Goal: Task Accomplishment & Management: Use online tool/utility

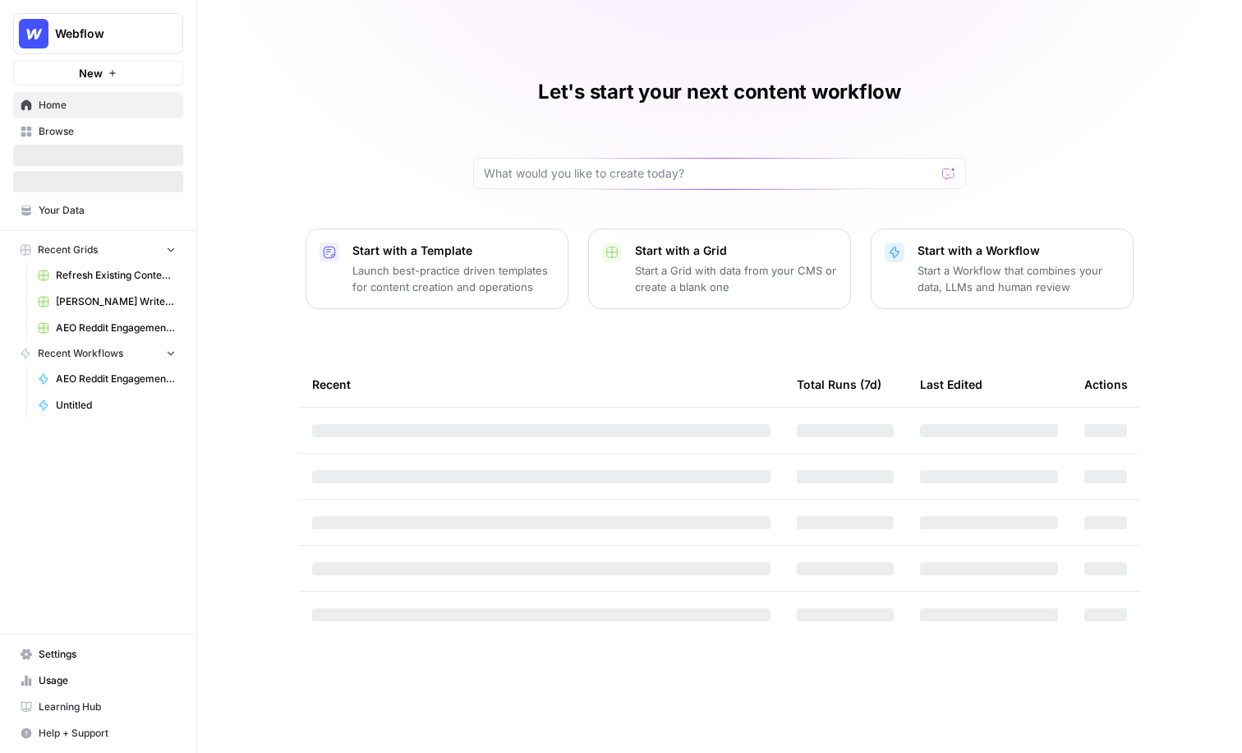
click at [398, 147] on div "Let's start your next content workflow Start with a Template Launch best-practi…" at bounding box center [719, 376] width 1045 height 753
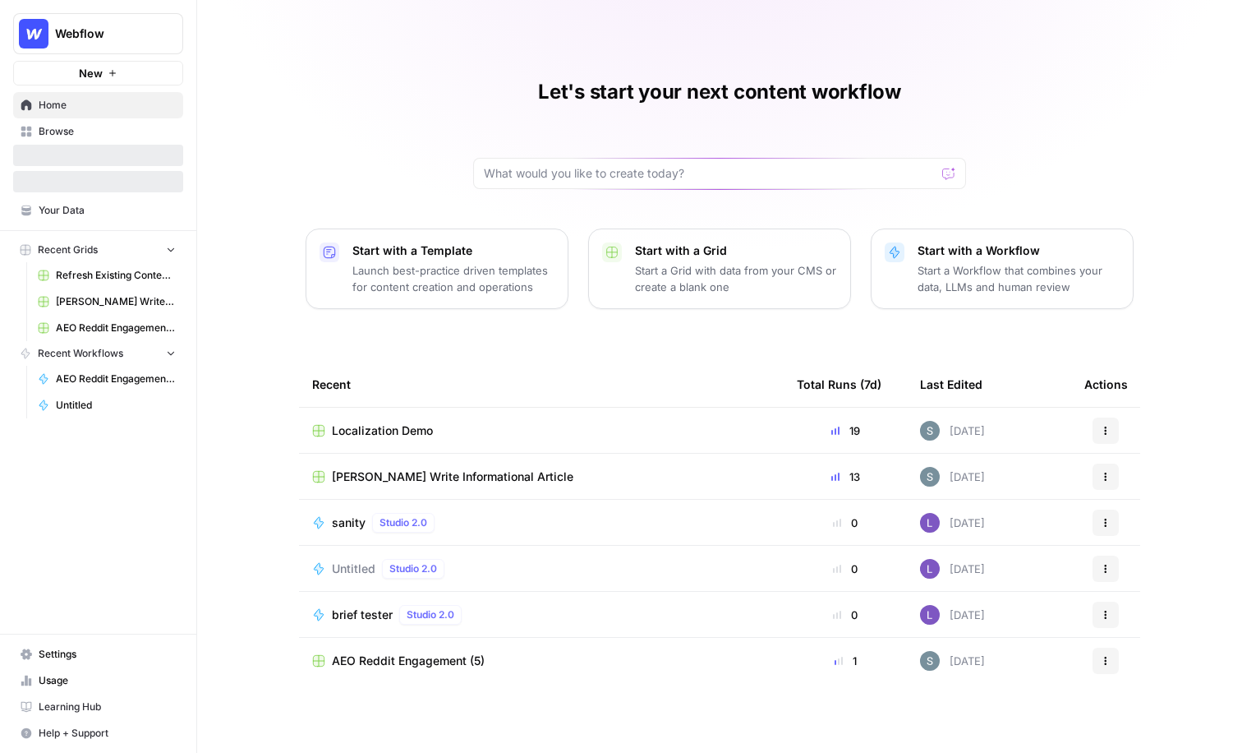
scroll to position [3, 0]
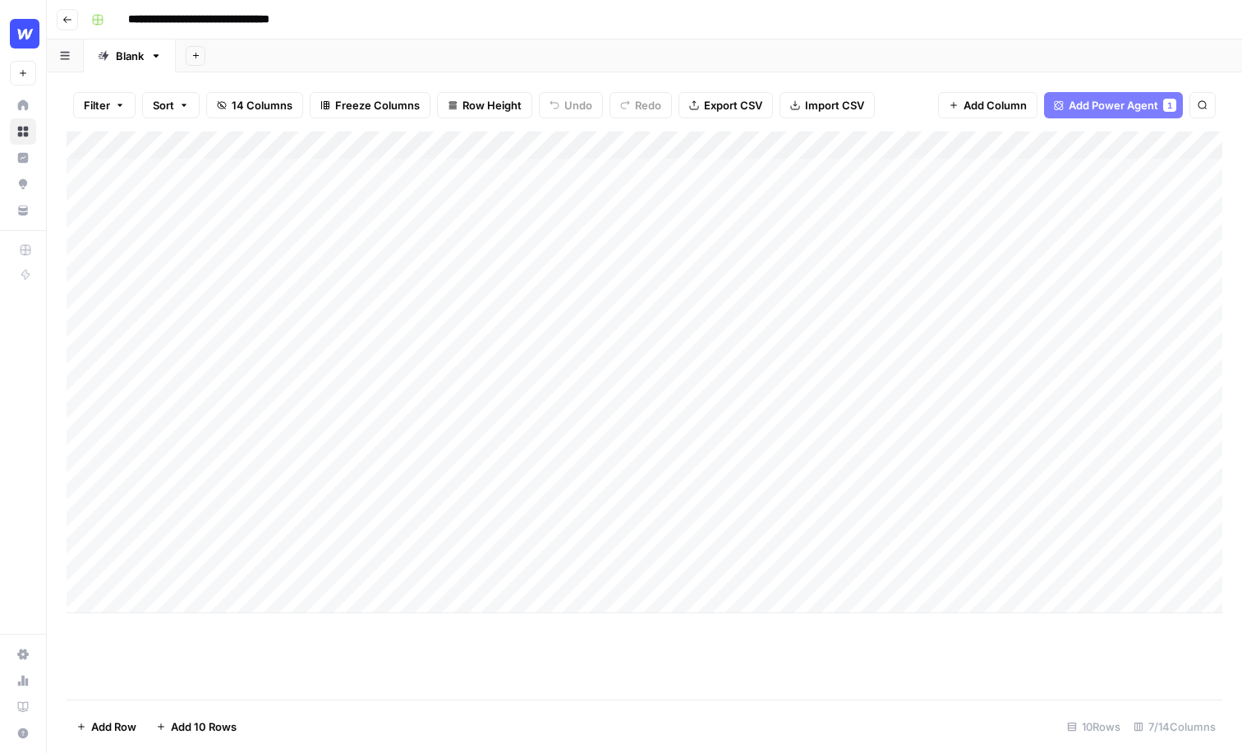
click at [393, 31] on div "**********" at bounding box center [655, 20] width 1141 height 26
click at [60, 21] on button "Go back" at bounding box center [67, 19] width 21 height 21
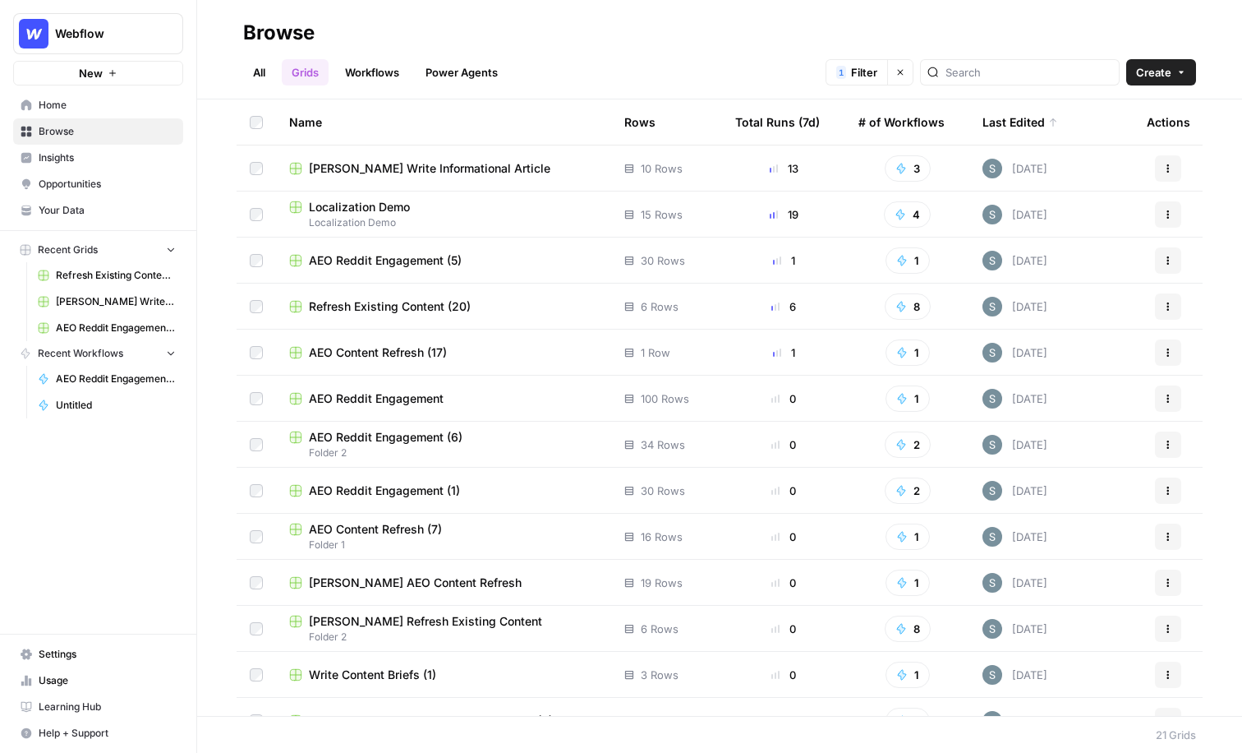
click at [111, 274] on span "Refresh Existing Content - Dakota - Demo" at bounding box center [116, 275] width 120 height 15
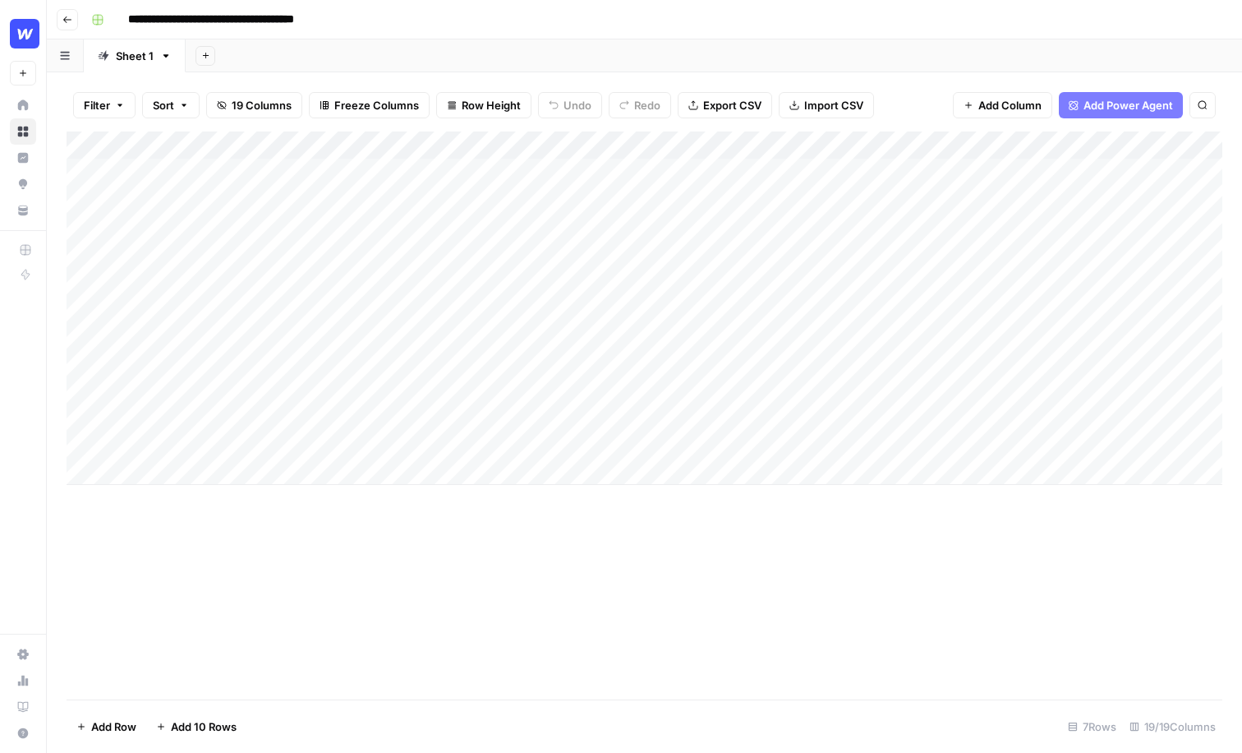
click at [358, 24] on input "**********" at bounding box center [244, 20] width 246 height 26
click at [552, 28] on div "**********" at bounding box center [655, 20] width 1141 height 26
click at [402, 112] on span "Freeze Columns" at bounding box center [376, 105] width 85 height 16
click at [477, 101] on span "Row Height" at bounding box center [491, 105] width 59 height 16
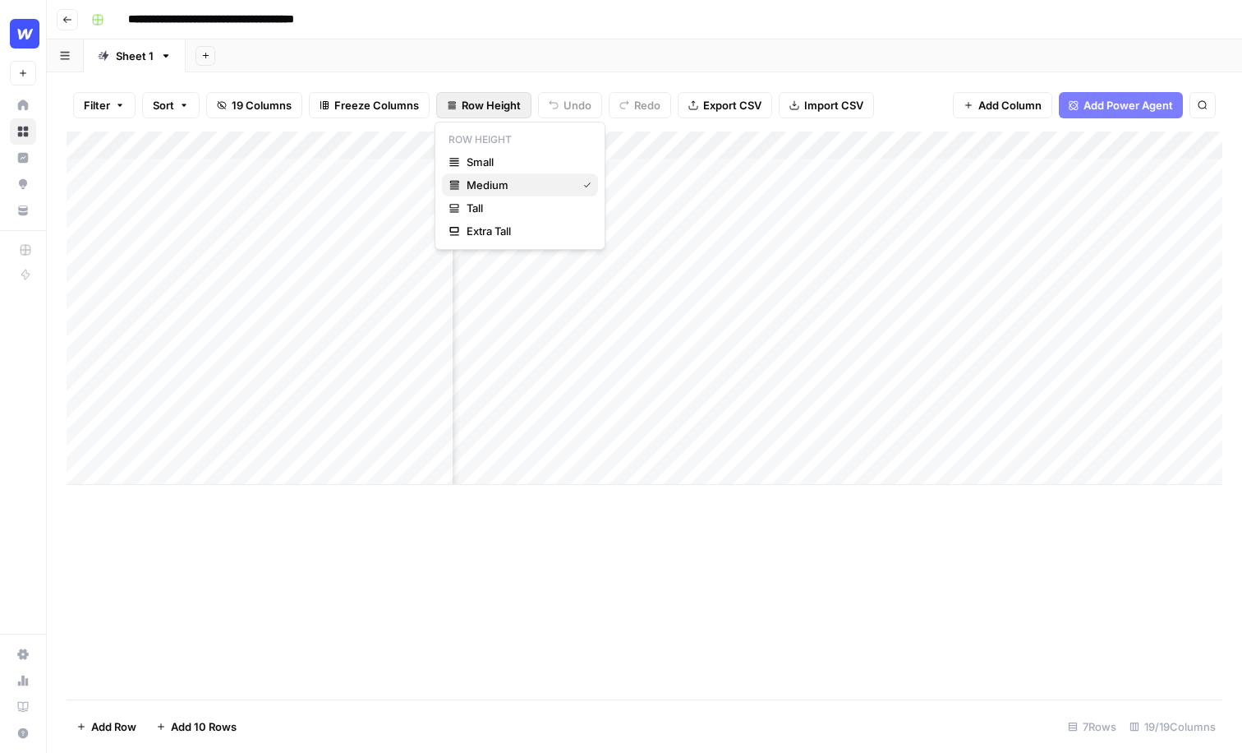
click at [495, 181] on span "Medium" at bounding box center [519, 185] width 104 height 16
click at [465, 114] on button "Row Height" at bounding box center [483, 105] width 95 height 26
click at [684, 130] on div "Filter Sort 19 Columns Freeze Columns Row Height Undo Redo Export CSV Import CS…" at bounding box center [645, 105] width 1156 height 53
click at [284, 99] on span "19 Columns" at bounding box center [262, 105] width 60 height 16
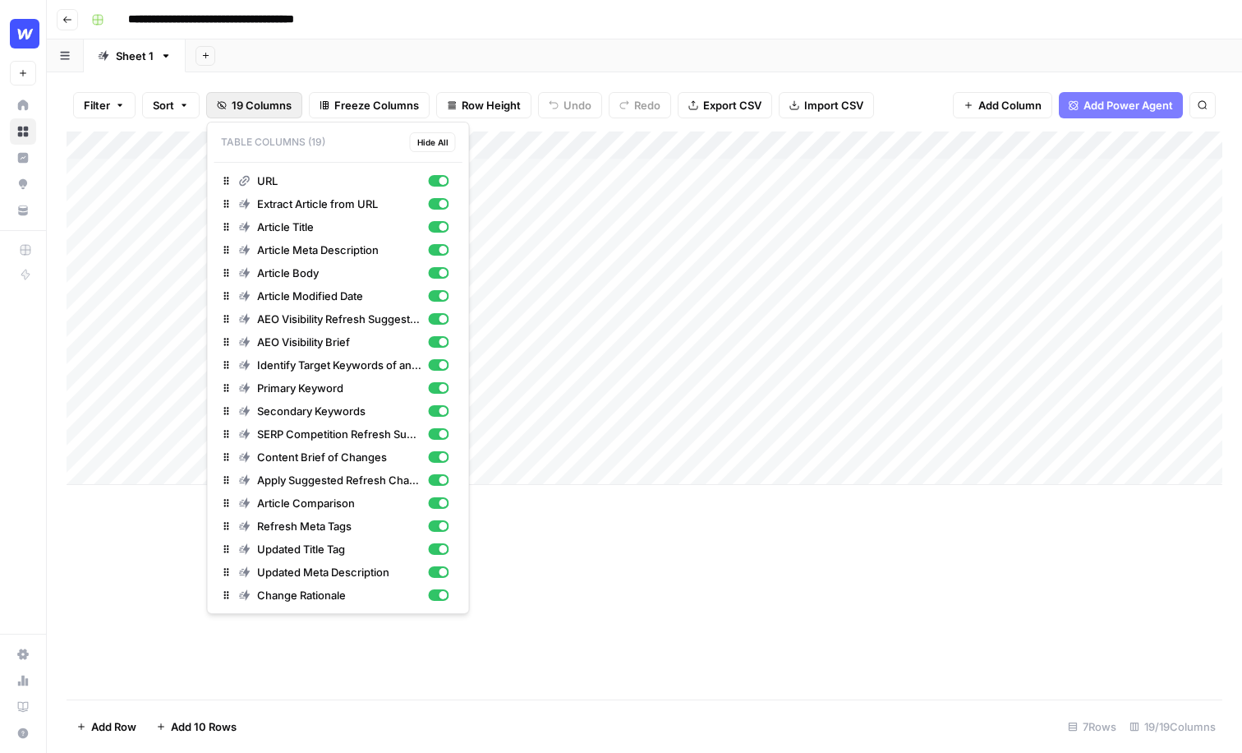
click at [450, 40] on div "Add Sheet" at bounding box center [714, 55] width 1057 height 33
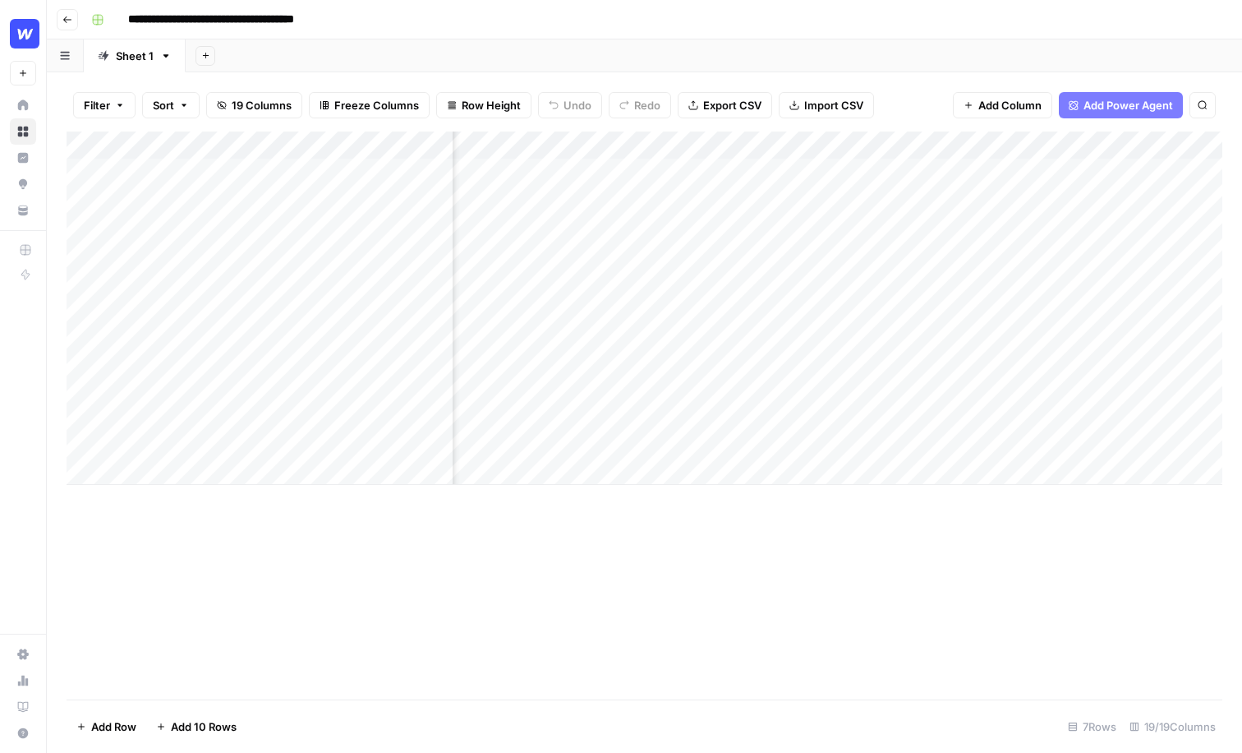
scroll to position [0, 836]
drag, startPoint x: 635, startPoint y: 142, endPoint x: 652, endPoint y: 142, distance: 17.3
click at [652, 142] on div "Add Column" at bounding box center [645, 307] width 1156 height 353
drag, startPoint x: 773, startPoint y: 137, endPoint x: 808, endPoint y: 137, distance: 35.3
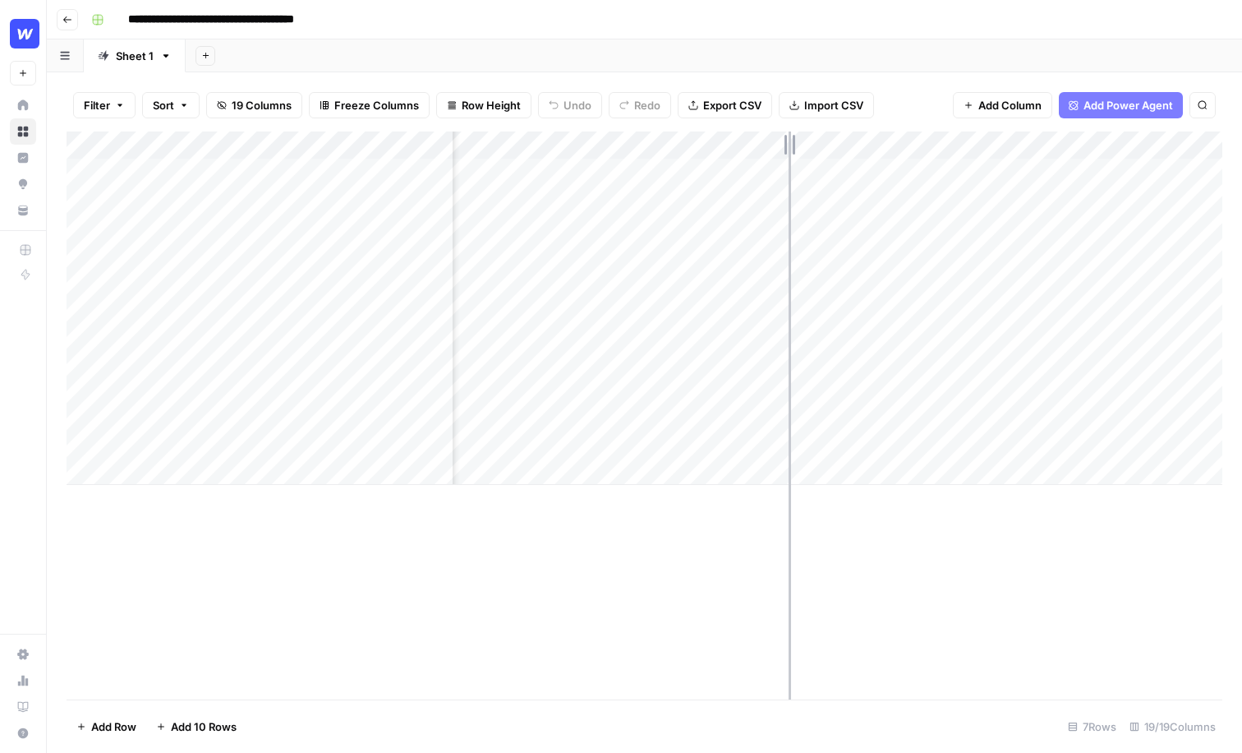
click at [808, 137] on div "Add Column" at bounding box center [645, 307] width 1156 height 353
drag, startPoint x: 808, startPoint y: 144, endPoint x: 837, endPoint y: 144, distance: 29.6
click at [837, 144] on div "Add Column" at bounding box center [645, 307] width 1156 height 353
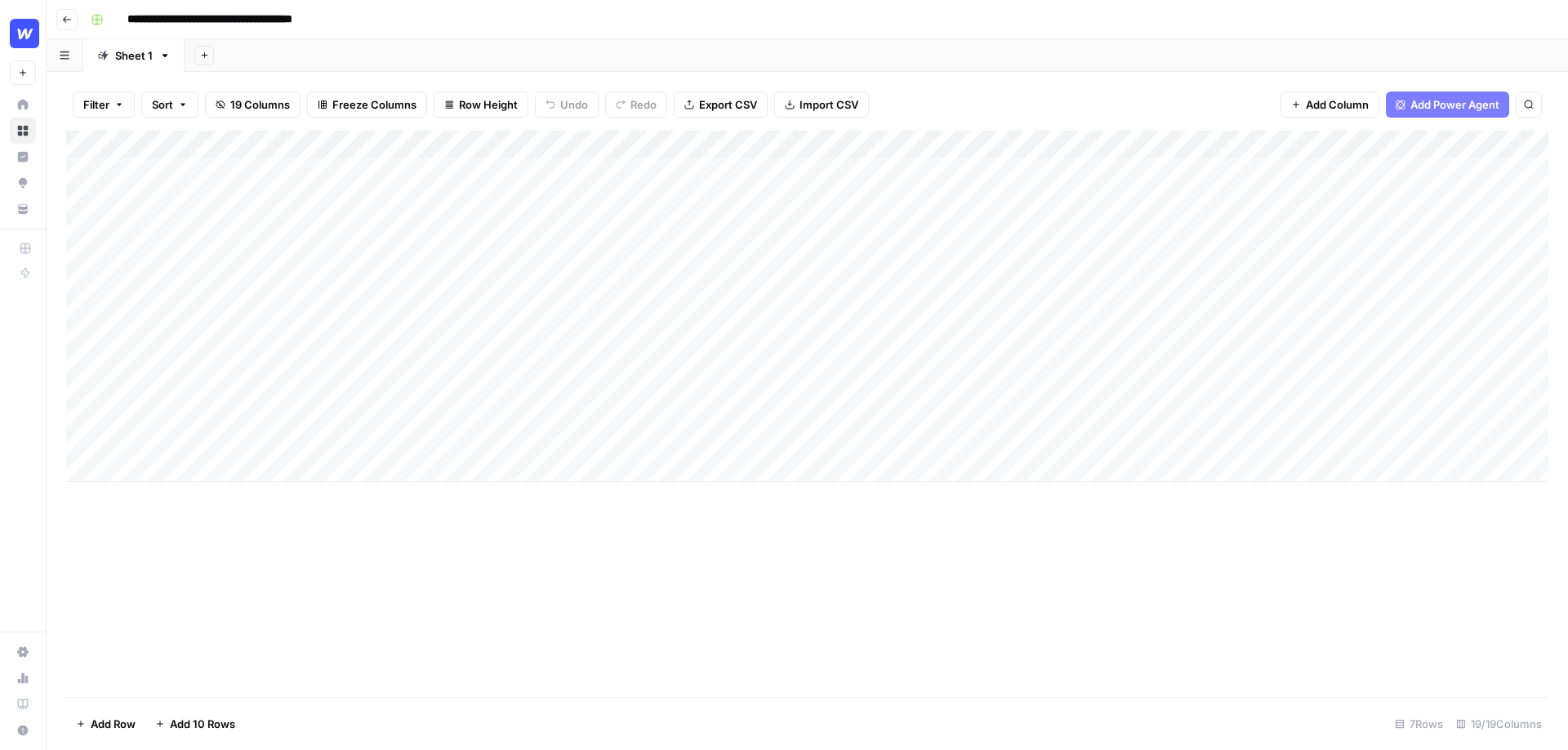
scroll to position [0, 0]
click at [1182, 423] on div "Add Column" at bounding box center [807, 305] width 1482 height 351
click at [1191, 424] on div "Add Column" at bounding box center [807, 305] width 1482 height 351
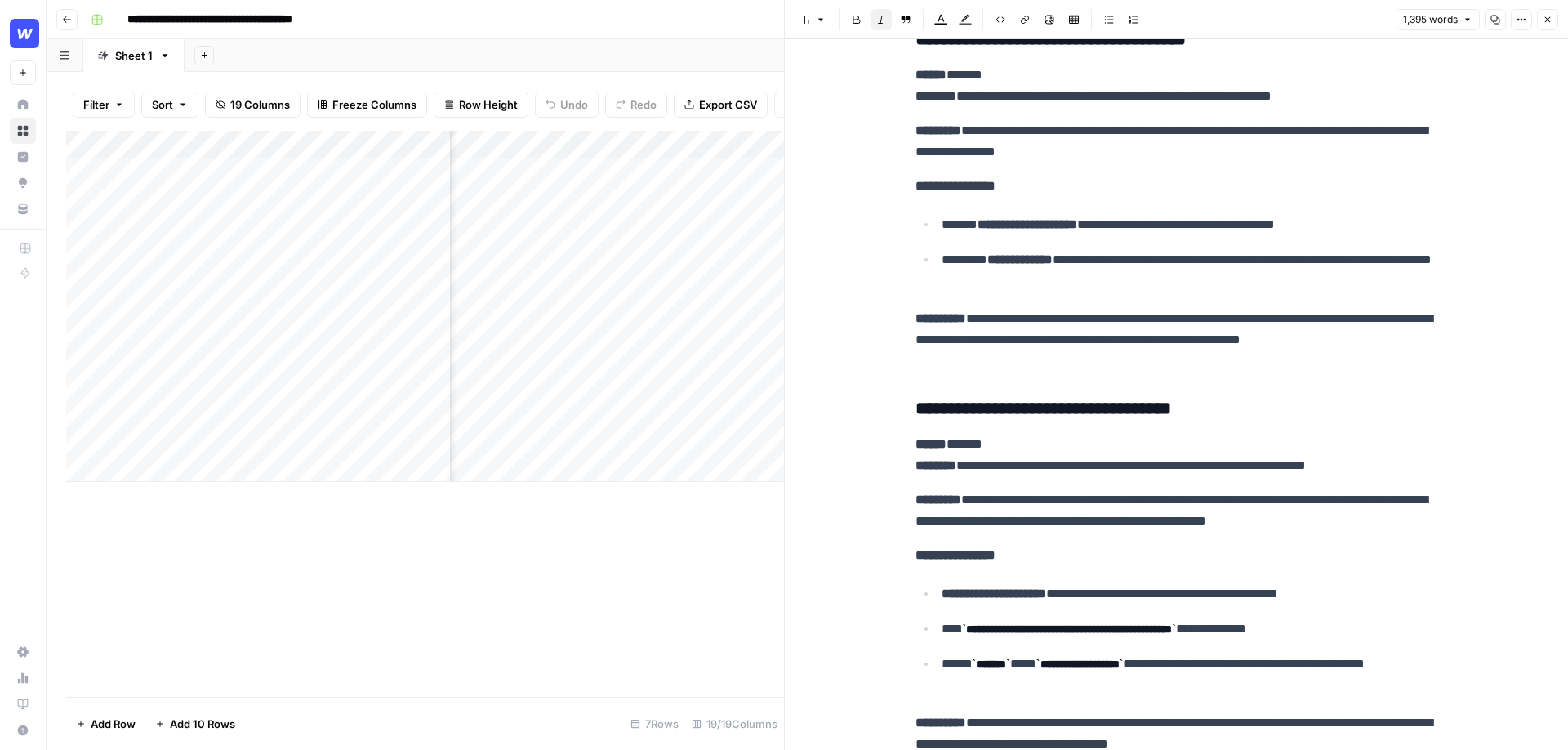
scroll to position [4102, 0]
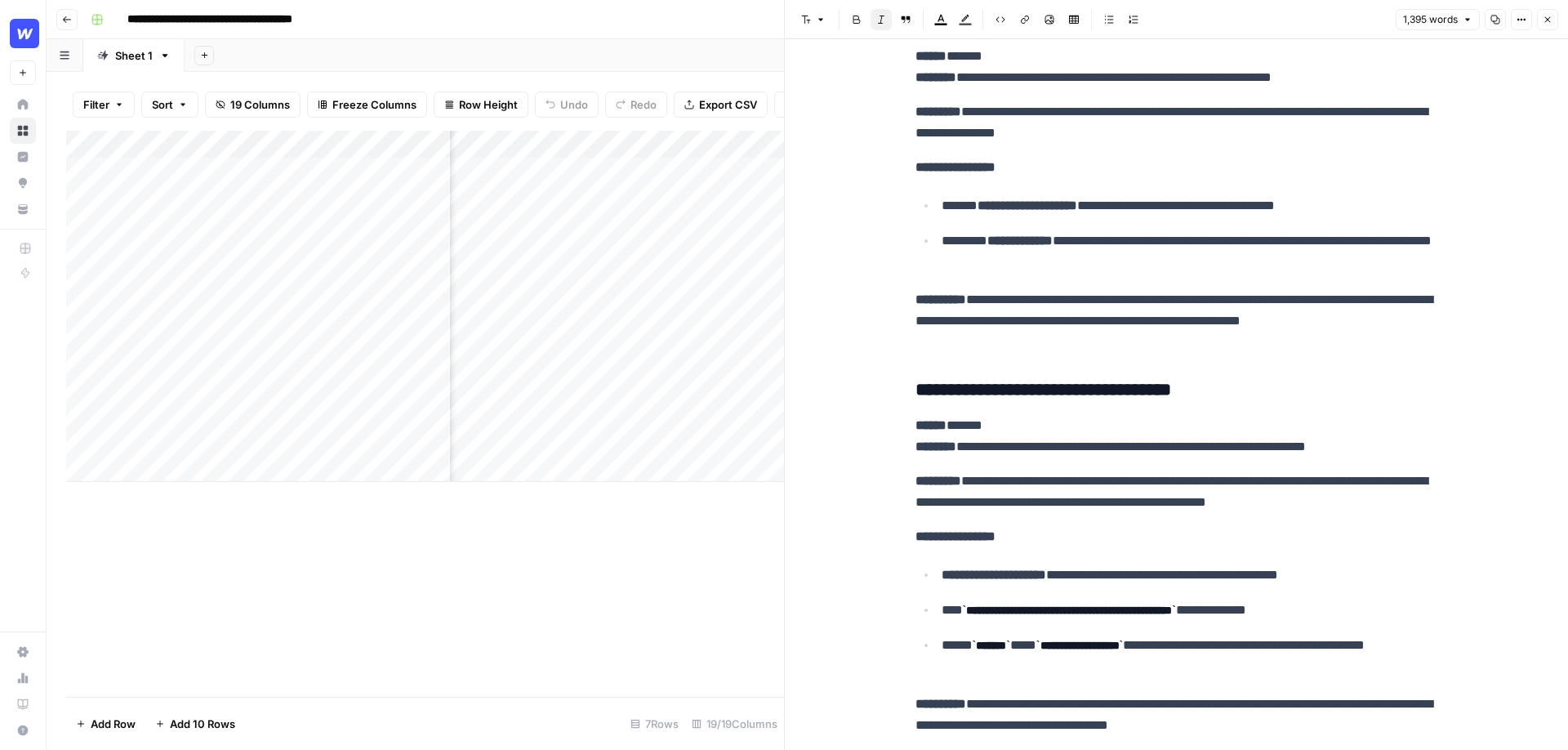
drag, startPoint x: 1206, startPoint y: 287, endPoint x: 1089, endPoint y: 286, distance: 117.0
click at [1234, 13] on header "Font style Bold Italic Block quote Text color Highlight color Code block Link I…" at bounding box center [1177, 19] width 784 height 39
click at [1234, 19] on icon "button" at bounding box center [1548, 20] width 10 height 10
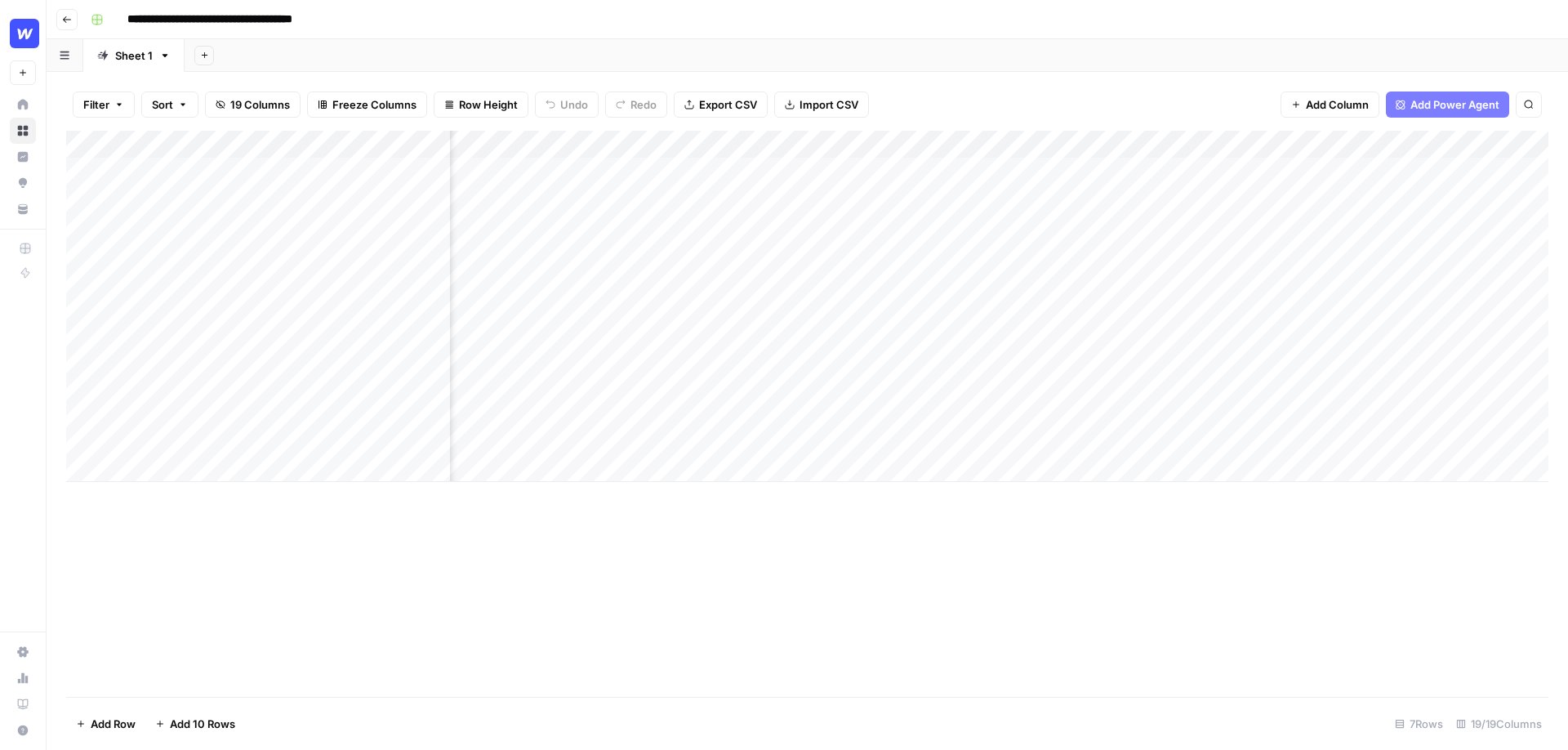
scroll to position [0, 1463]
click at [1234, 426] on div "Add Column" at bounding box center [807, 305] width 1482 height 351
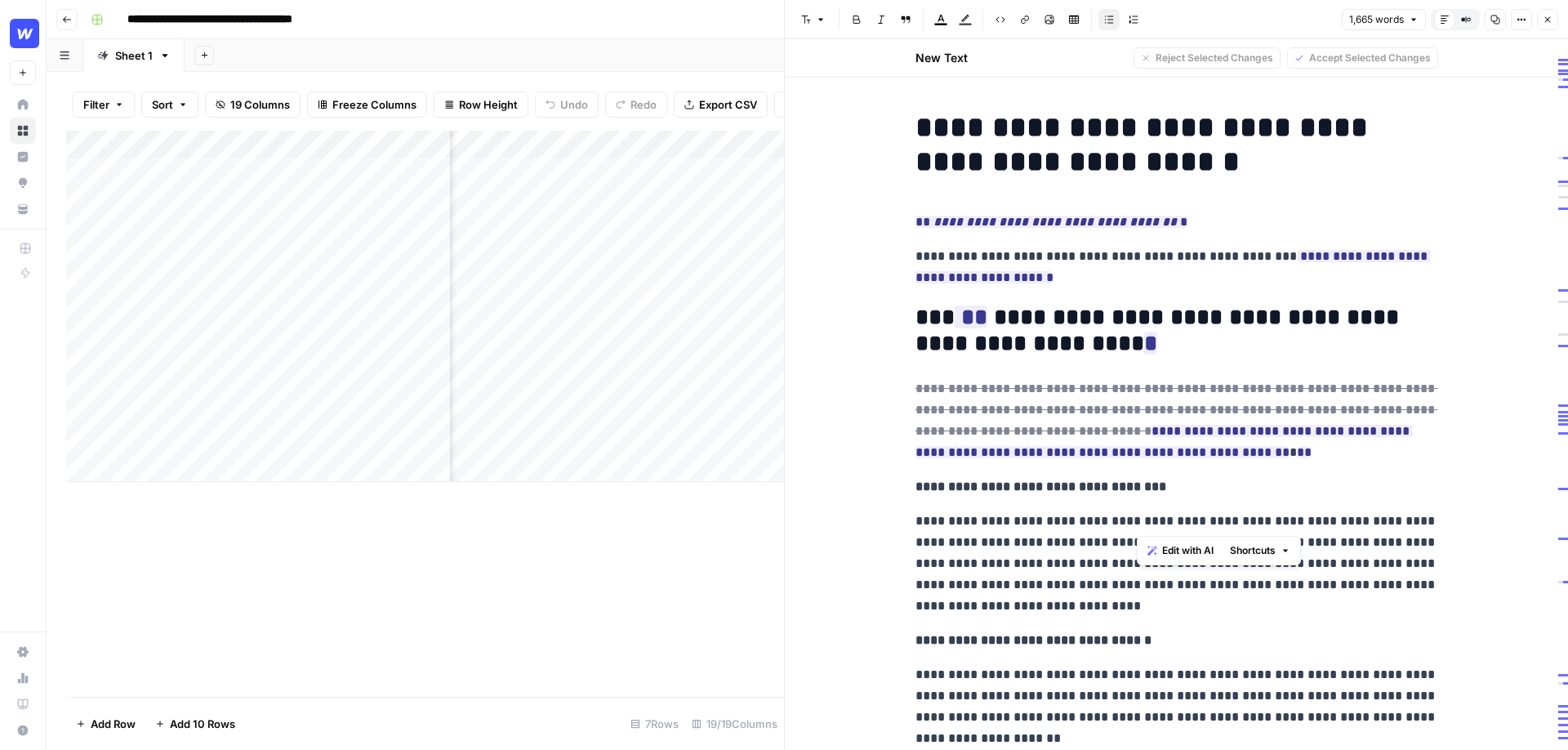
drag, startPoint x: 1198, startPoint y: 524, endPoint x: 1135, endPoint y: 491, distance: 71.1
click at [1231, 495] on p "**********" at bounding box center [1177, 486] width 523 height 21
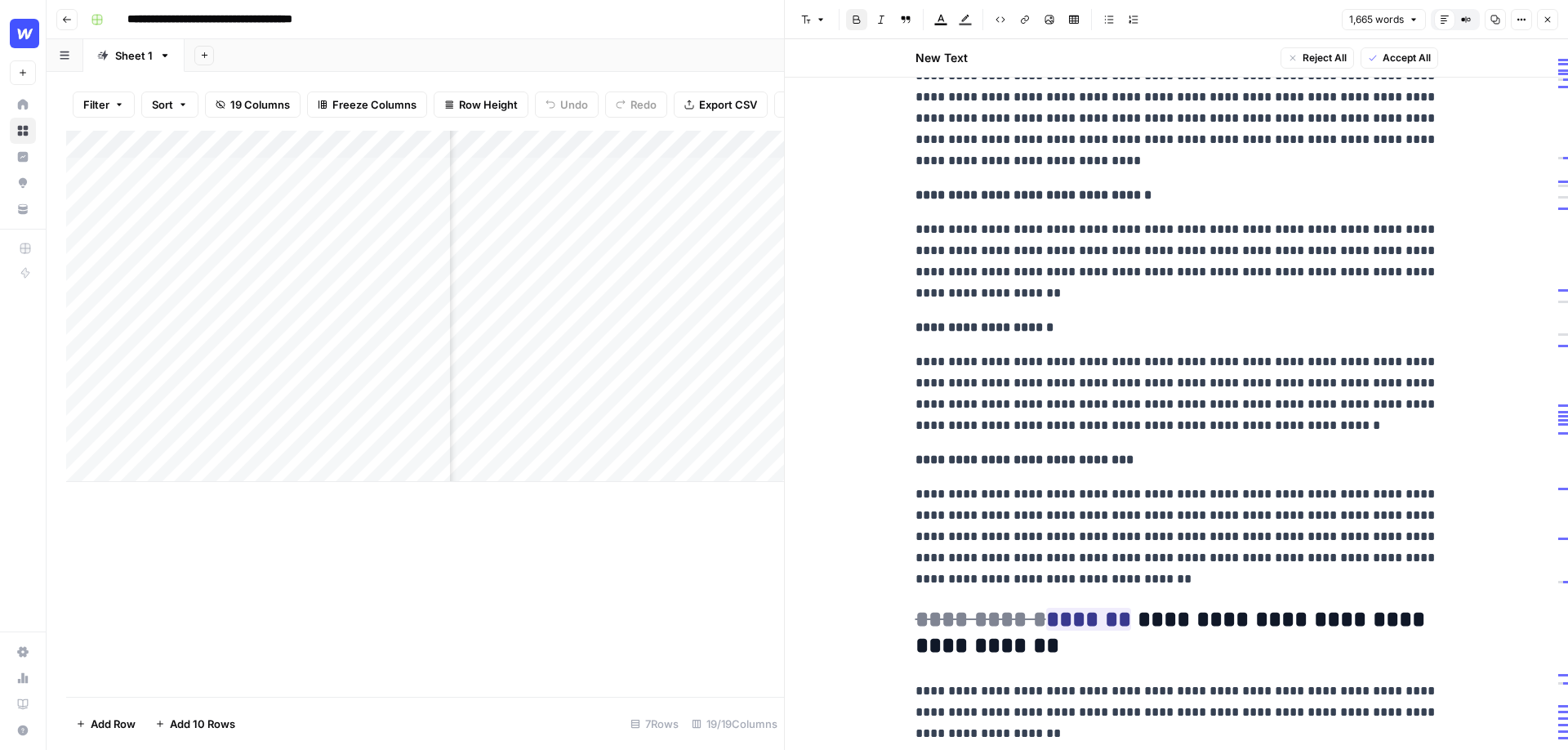
scroll to position [453, 0]
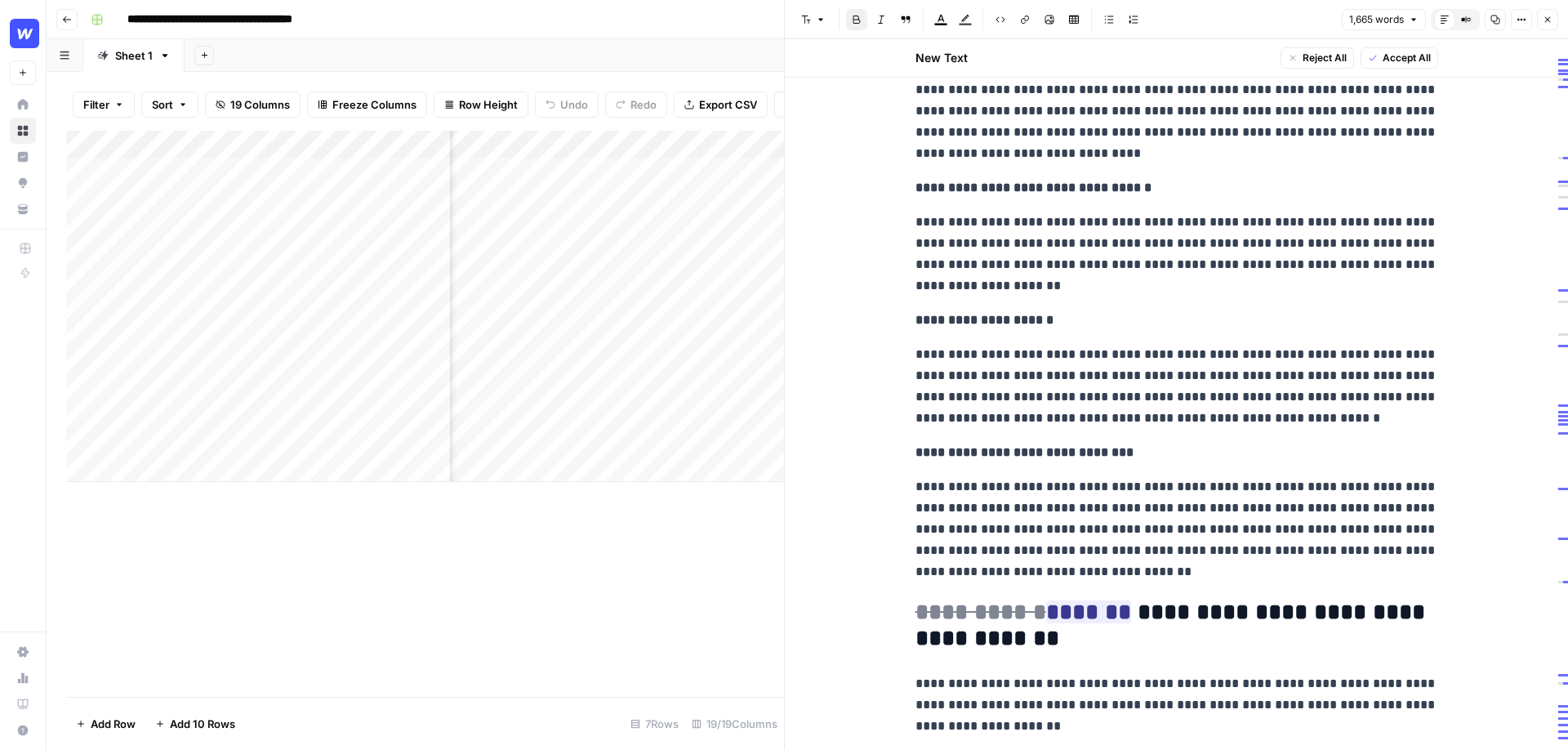
click at [1234, 20] on button "Close" at bounding box center [1547, 19] width 21 height 21
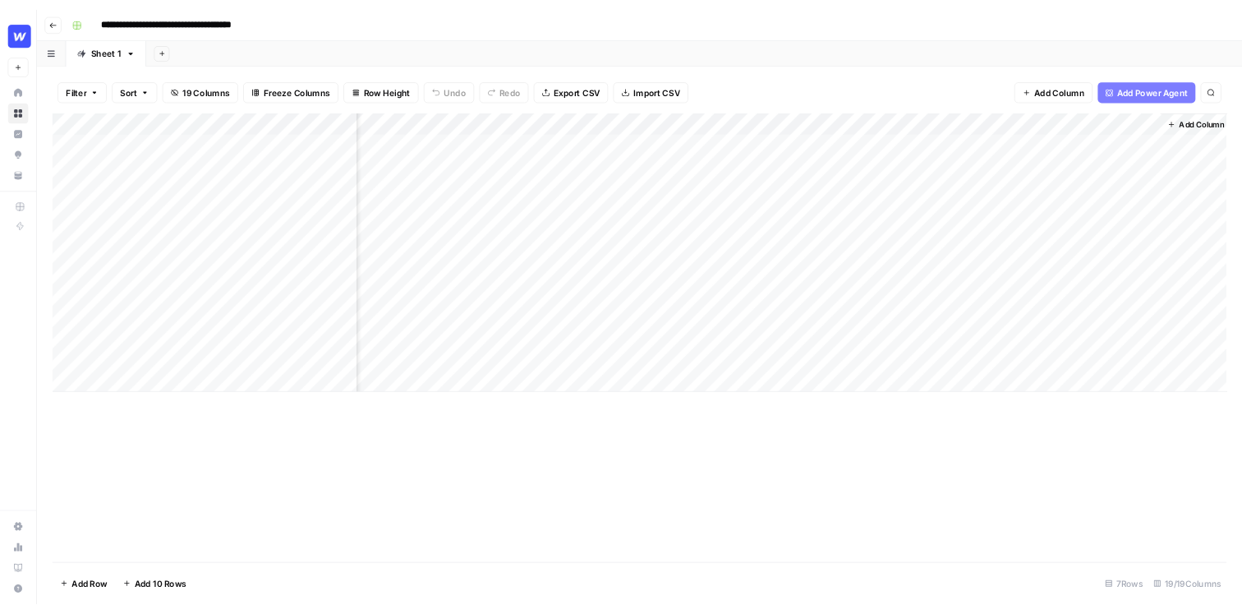
scroll to position [0, 1950]
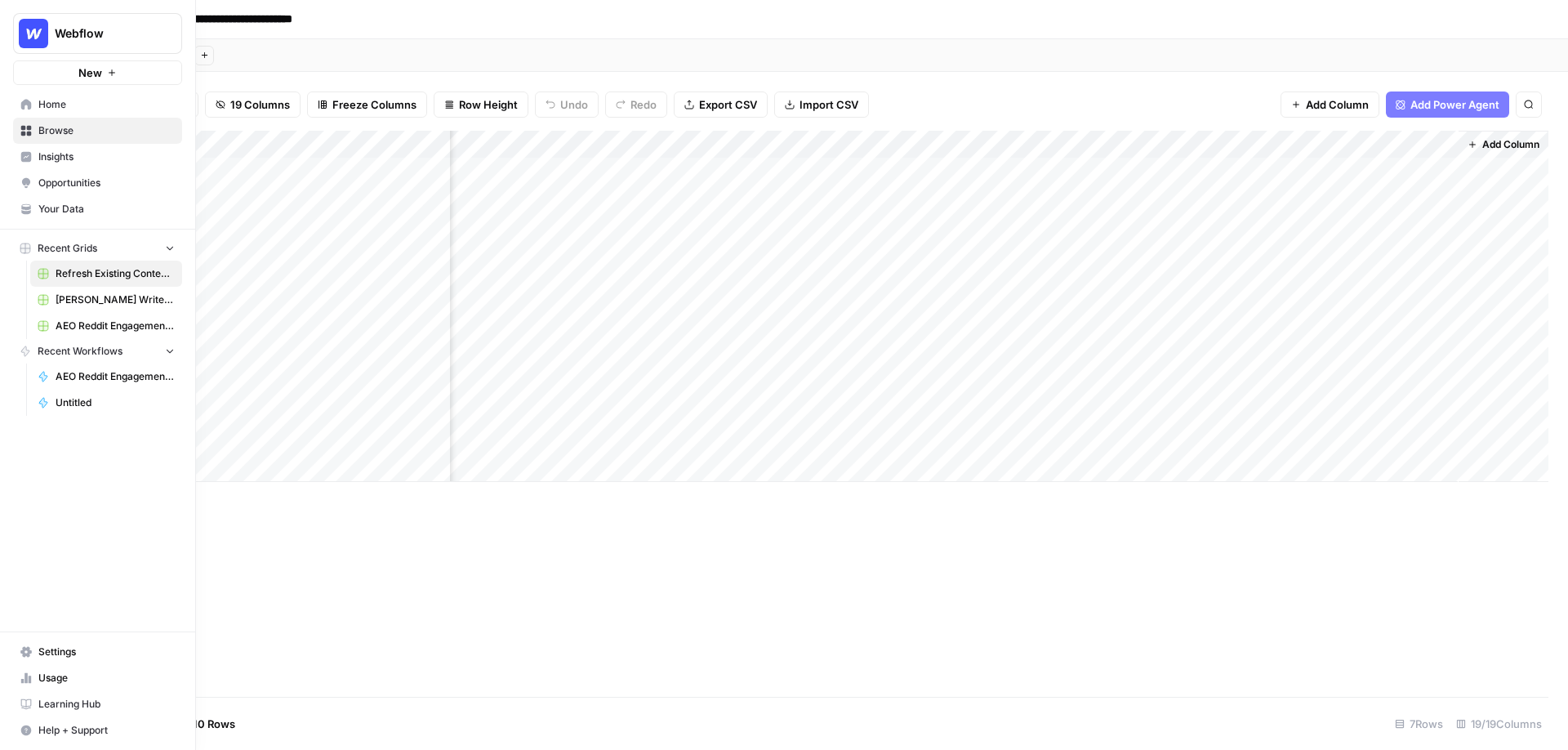
click at [33, 154] on link "Insights" at bounding box center [97, 157] width 169 height 26
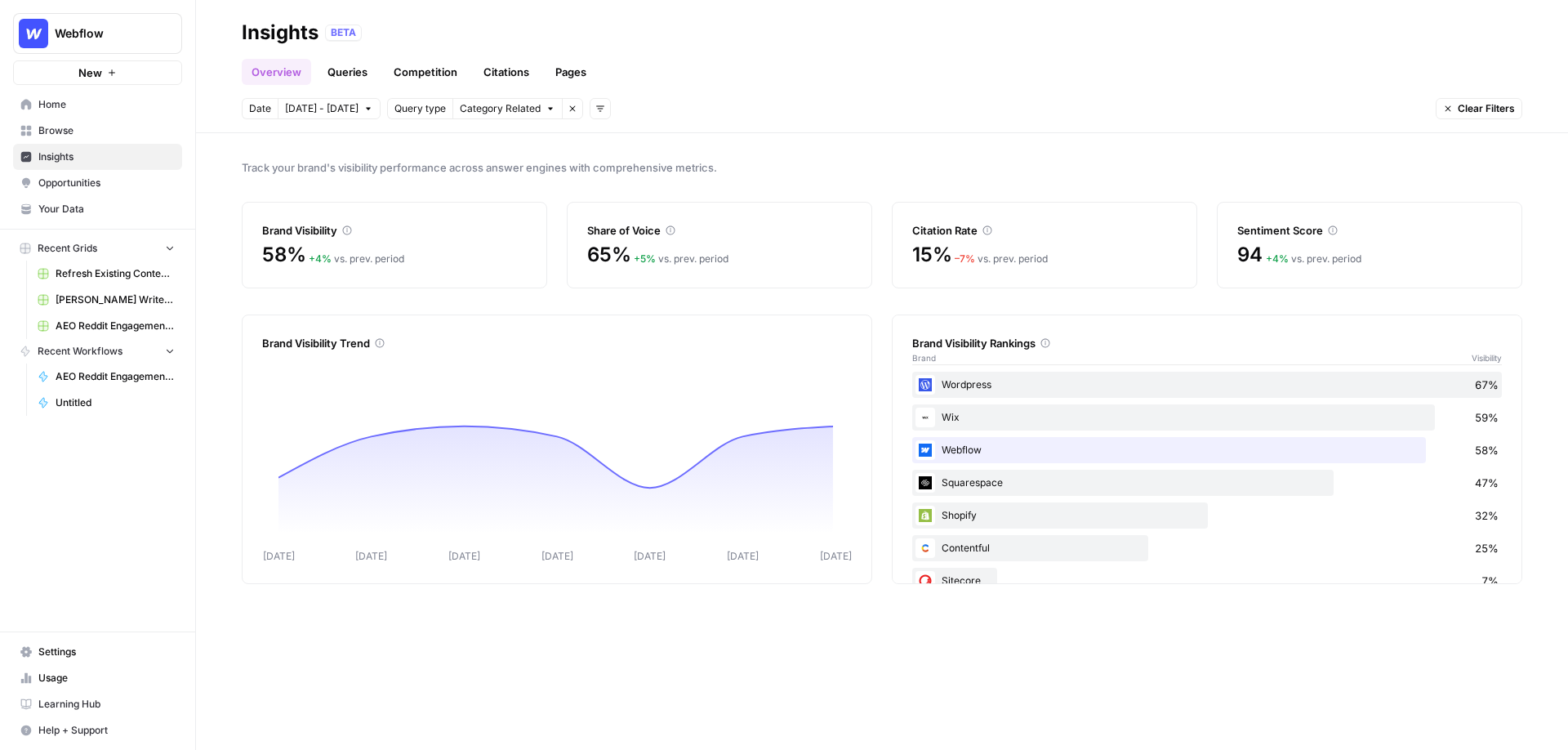
click at [129, 185] on span "Opportunities" at bounding box center [106, 183] width 136 height 15
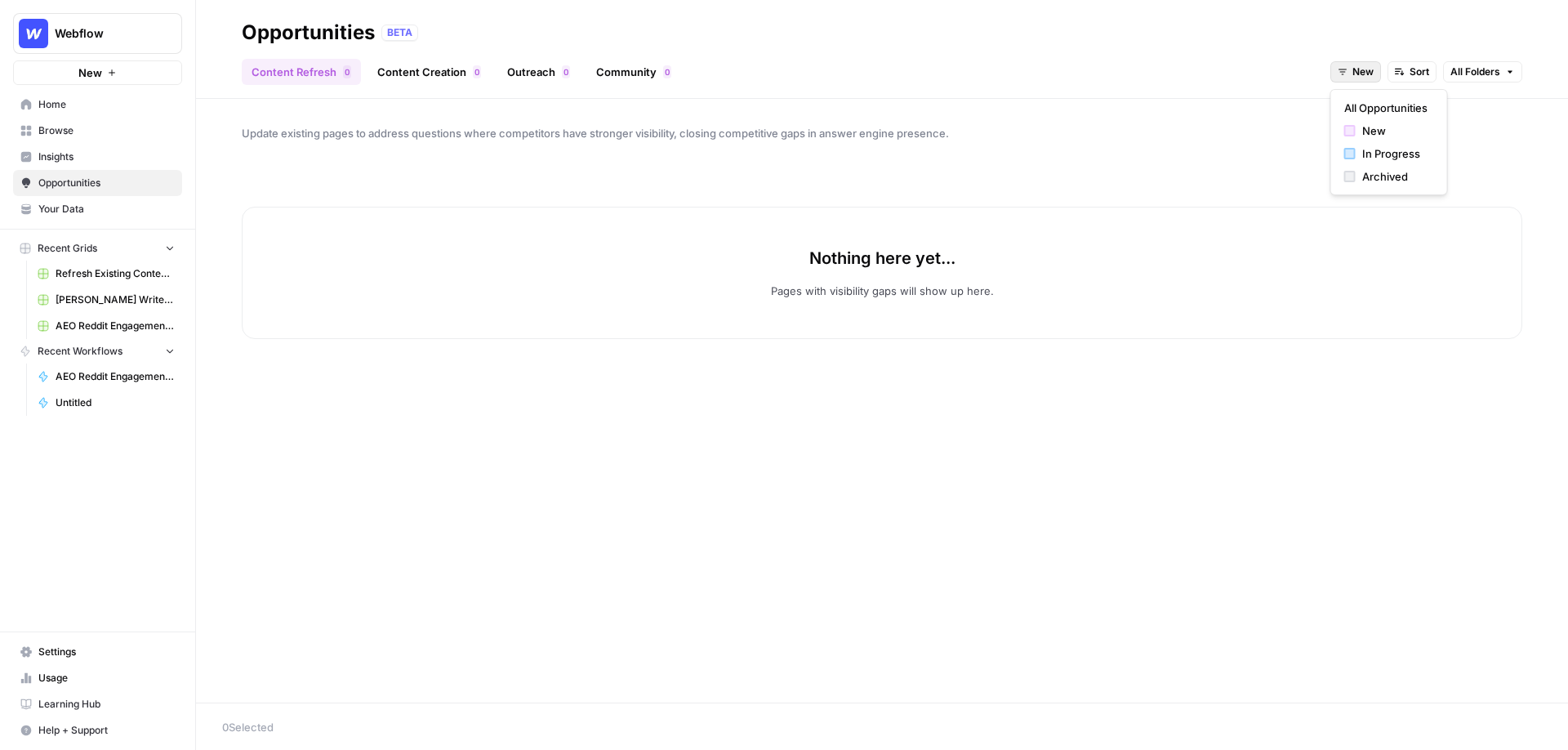
click at [1234, 67] on span "New" at bounding box center [1363, 72] width 21 height 15
click at [1234, 149] on span "In Progress" at bounding box center [1395, 153] width 66 height 16
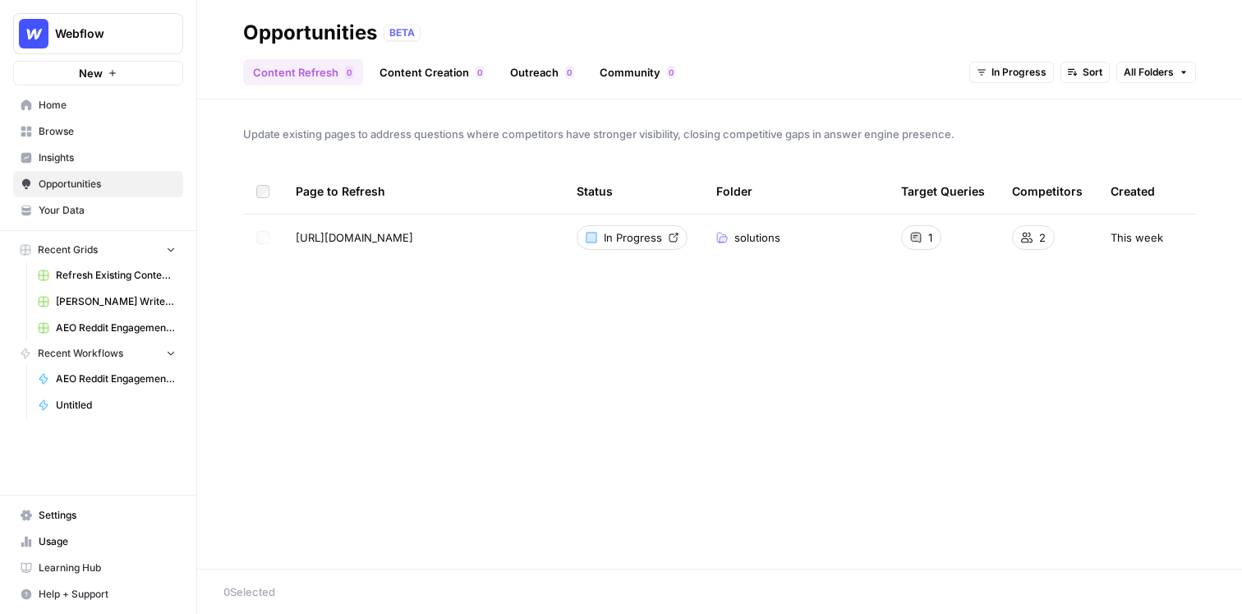
click at [115, 265] on link "Refresh Existing Content - Dakota - Demo" at bounding box center [106, 275] width 153 height 26
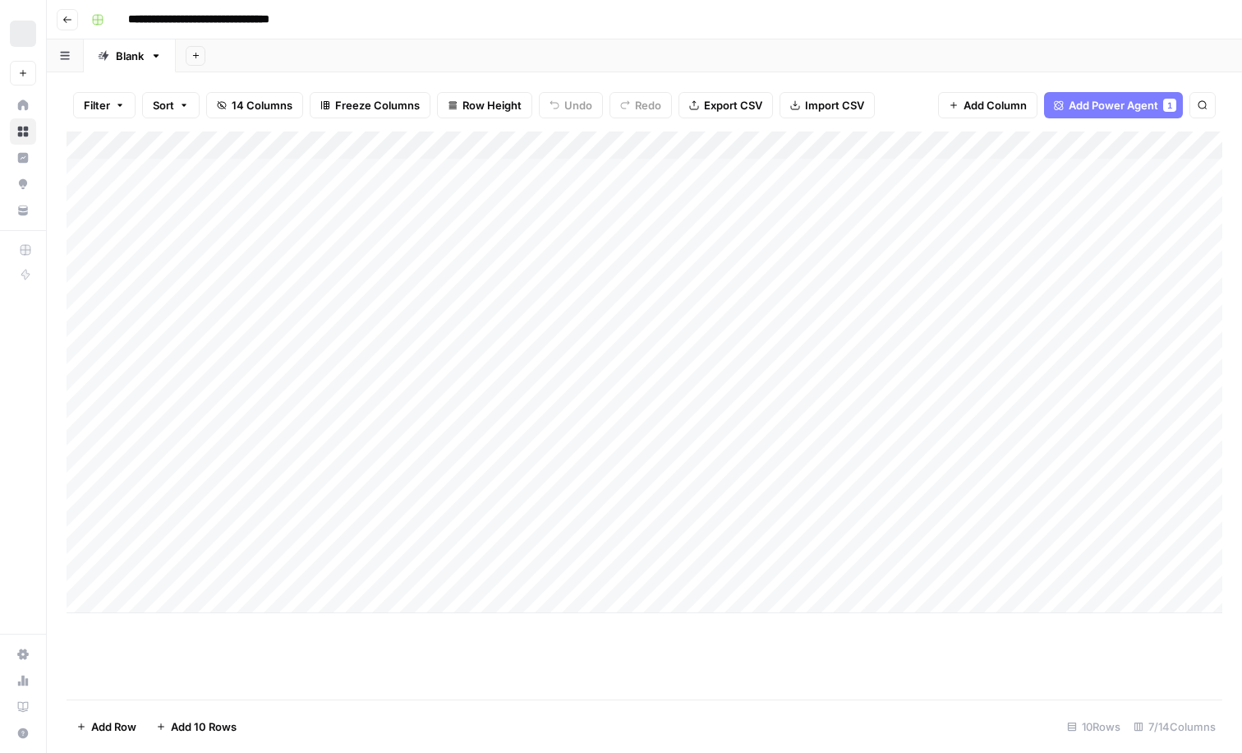
click at [71, 25] on button "Go back" at bounding box center [67, 19] width 21 height 21
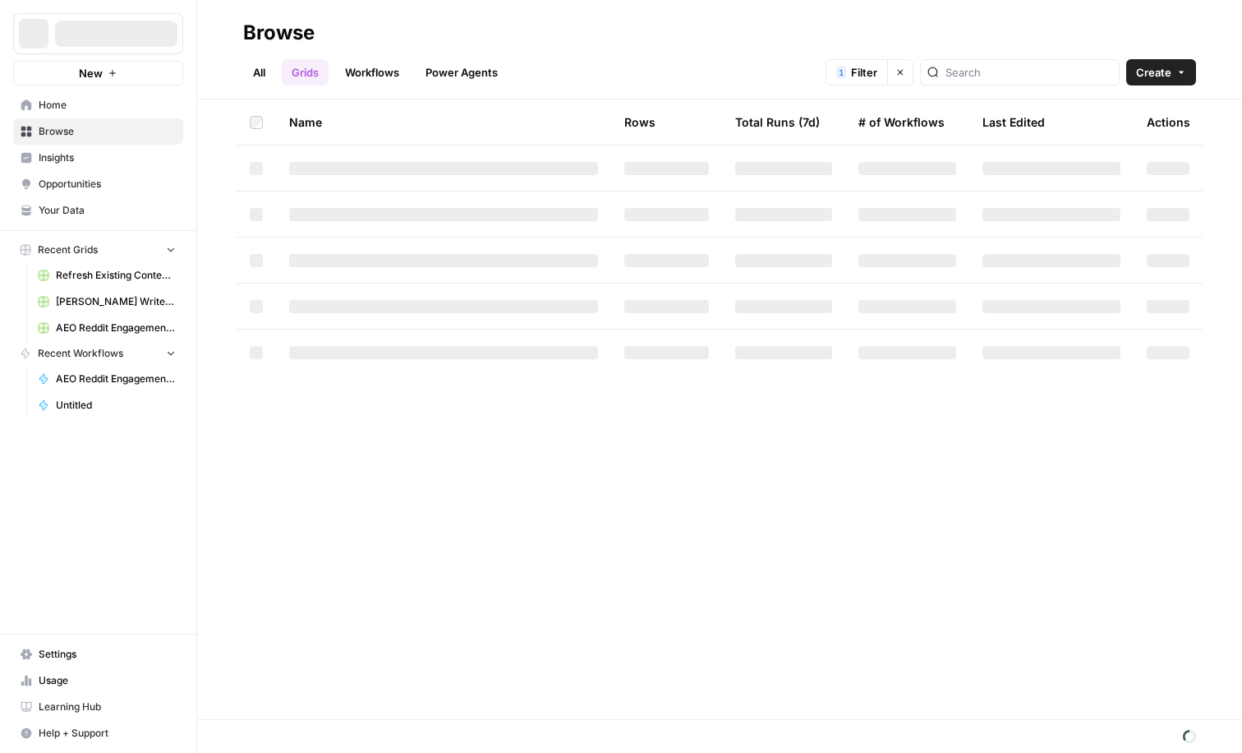
click at [113, 163] on span "Insights" at bounding box center [107, 157] width 137 height 15
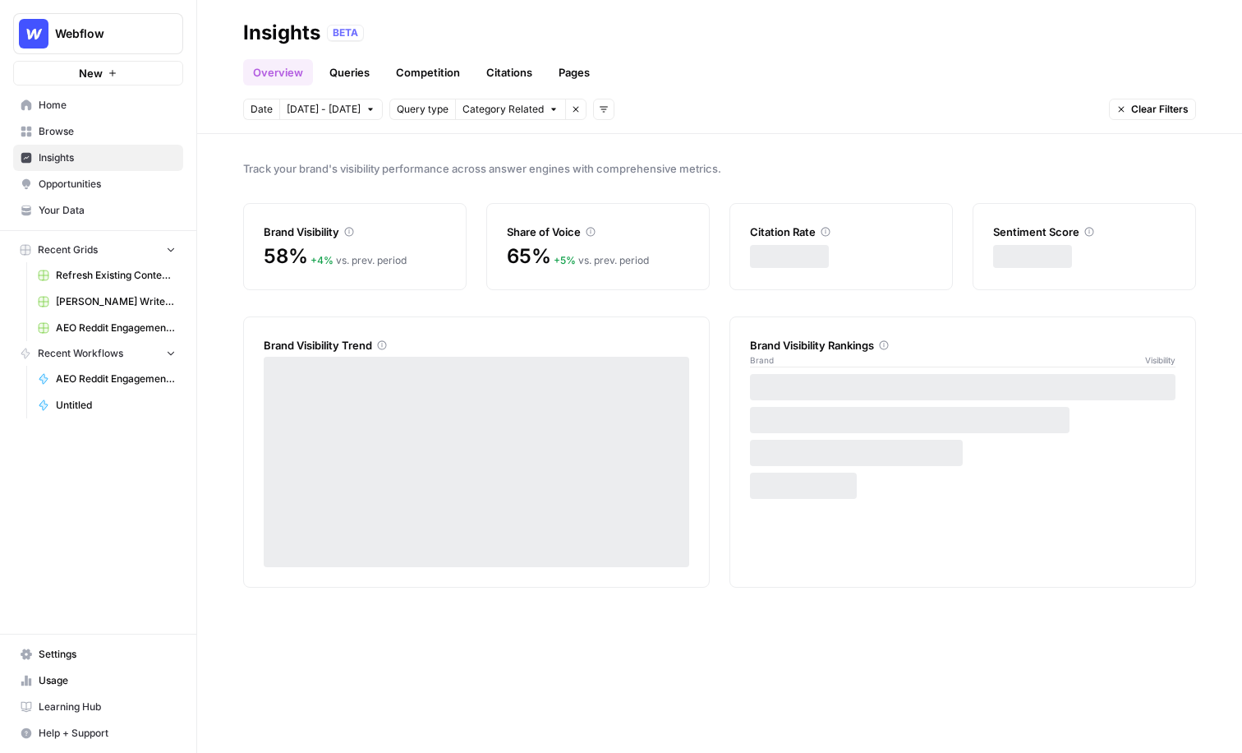
click at [119, 128] on span "Browse" at bounding box center [107, 131] width 137 height 15
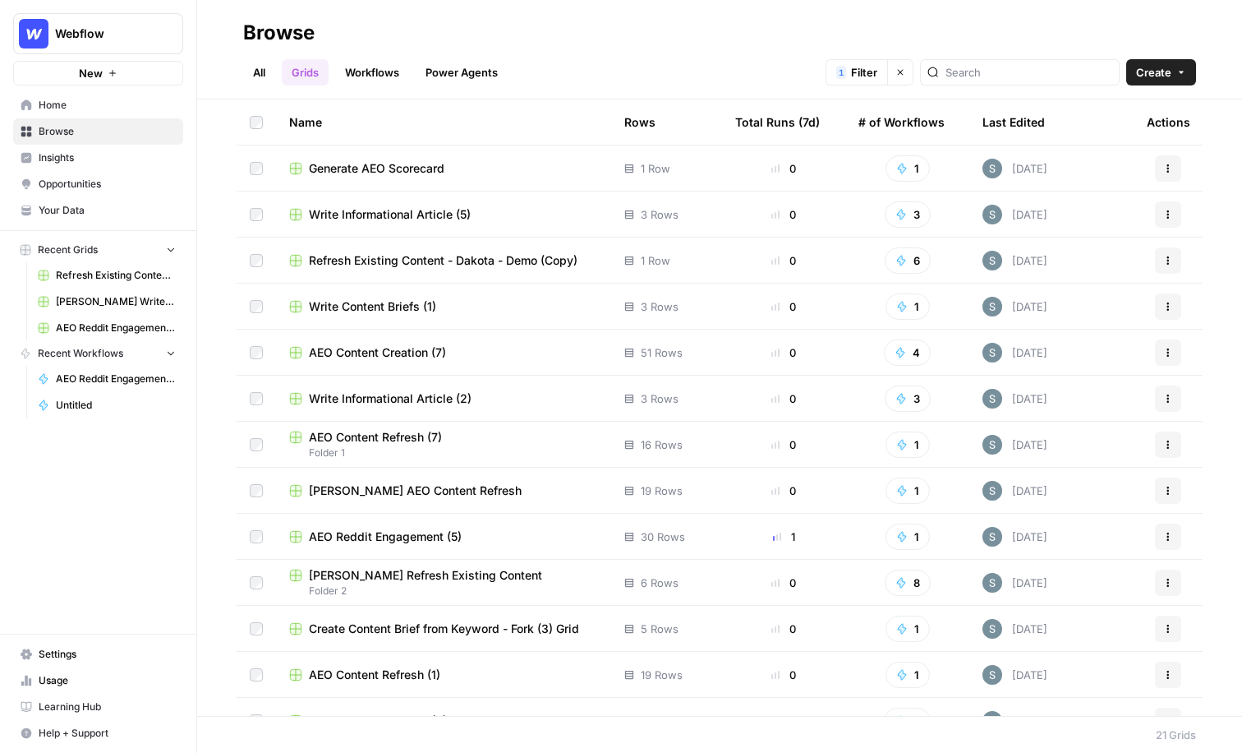
click at [995, 118] on div "Last Edited" at bounding box center [1014, 121] width 62 height 45
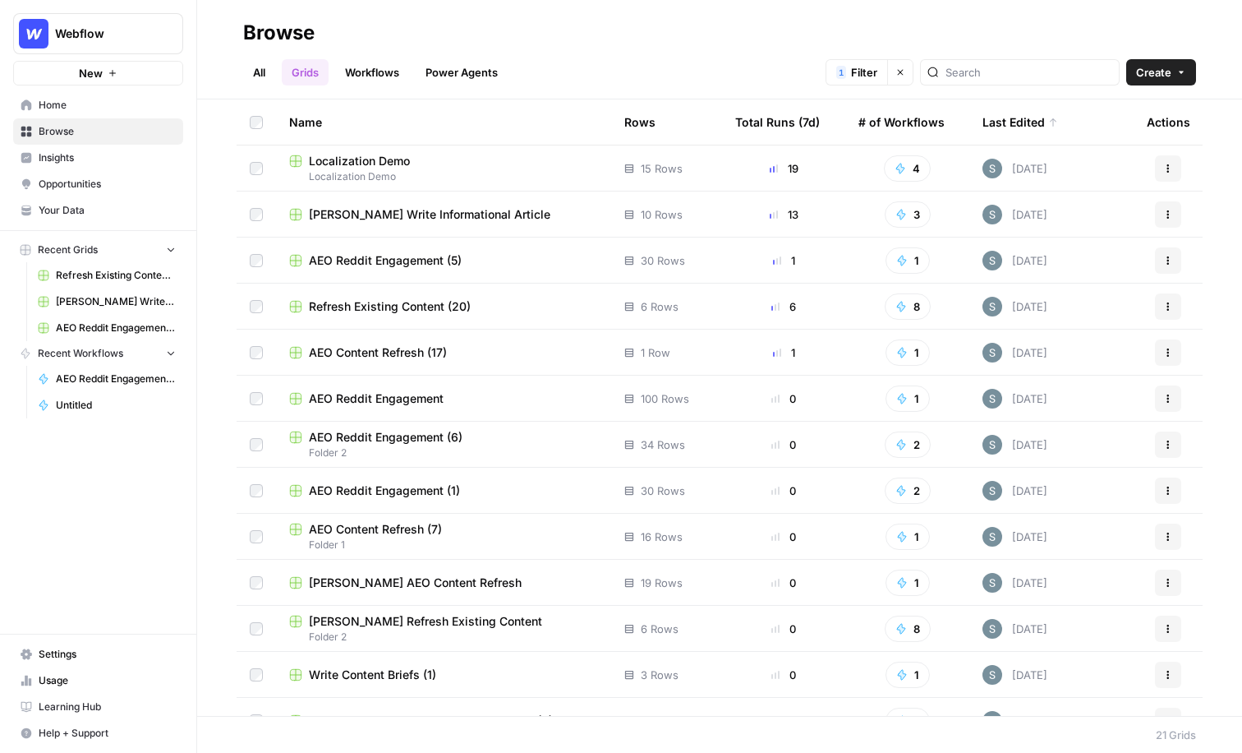
click at [367, 214] on span "[PERSON_NAME] Write Informational Article" at bounding box center [430, 214] width 242 height 16
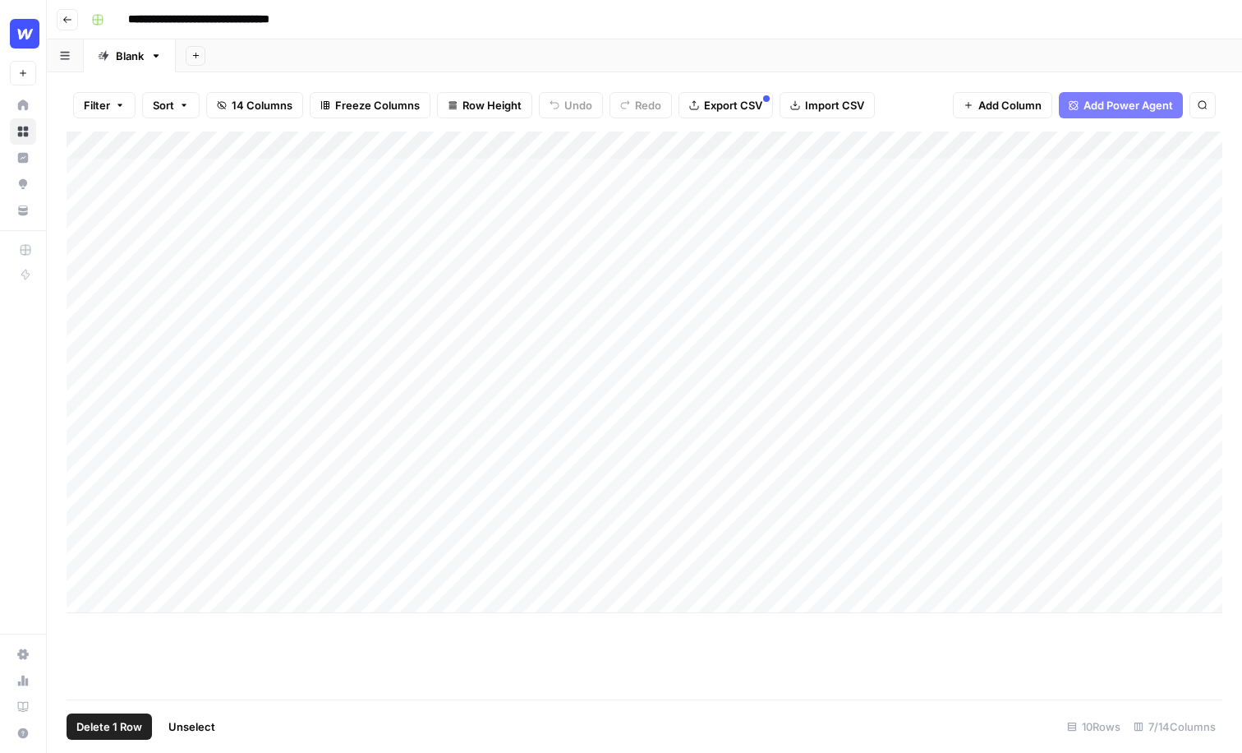
click at [81, 522] on div "Add Column" at bounding box center [645, 371] width 1156 height 481
click at [86, 568] on div "Add Column" at bounding box center [645, 371] width 1156 height 481
click at [121, 724] on span "Delete 2 Rows" at bounding box center [112, 726] width 73 height 16
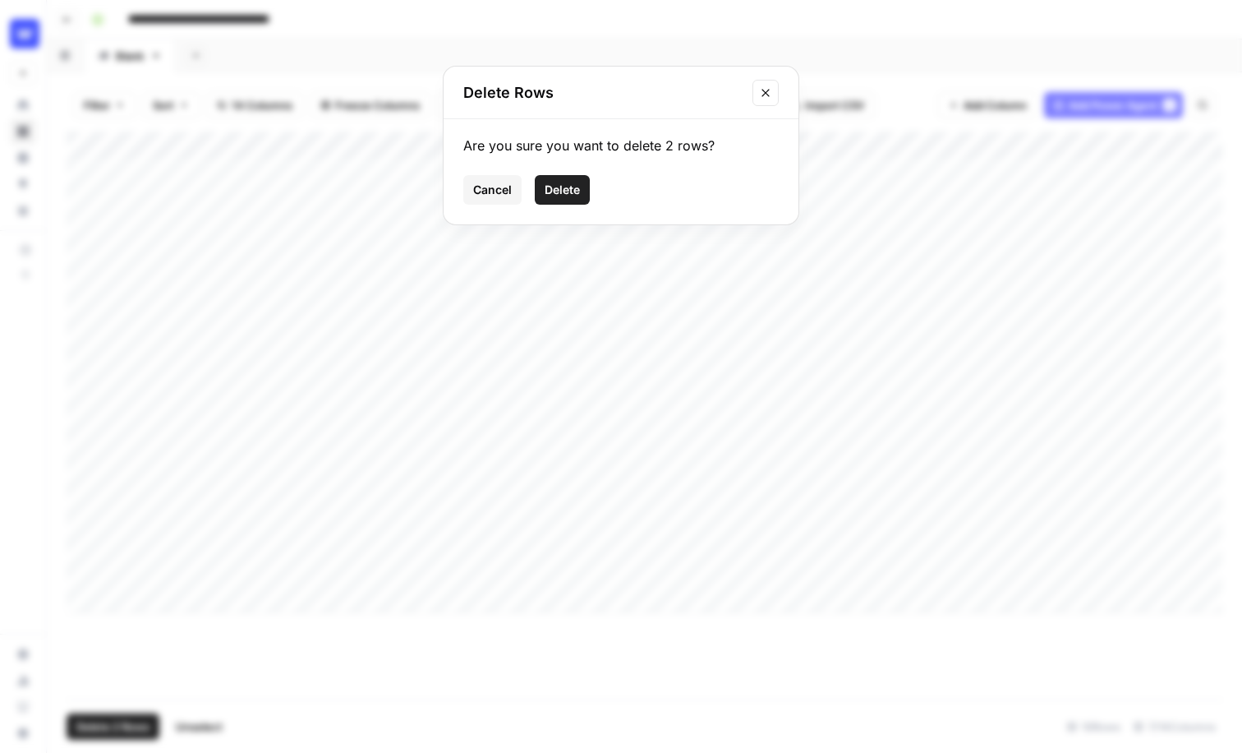
click at [551, 196] on span "Delete" at bounding box center [562, 190] width 35 height 16
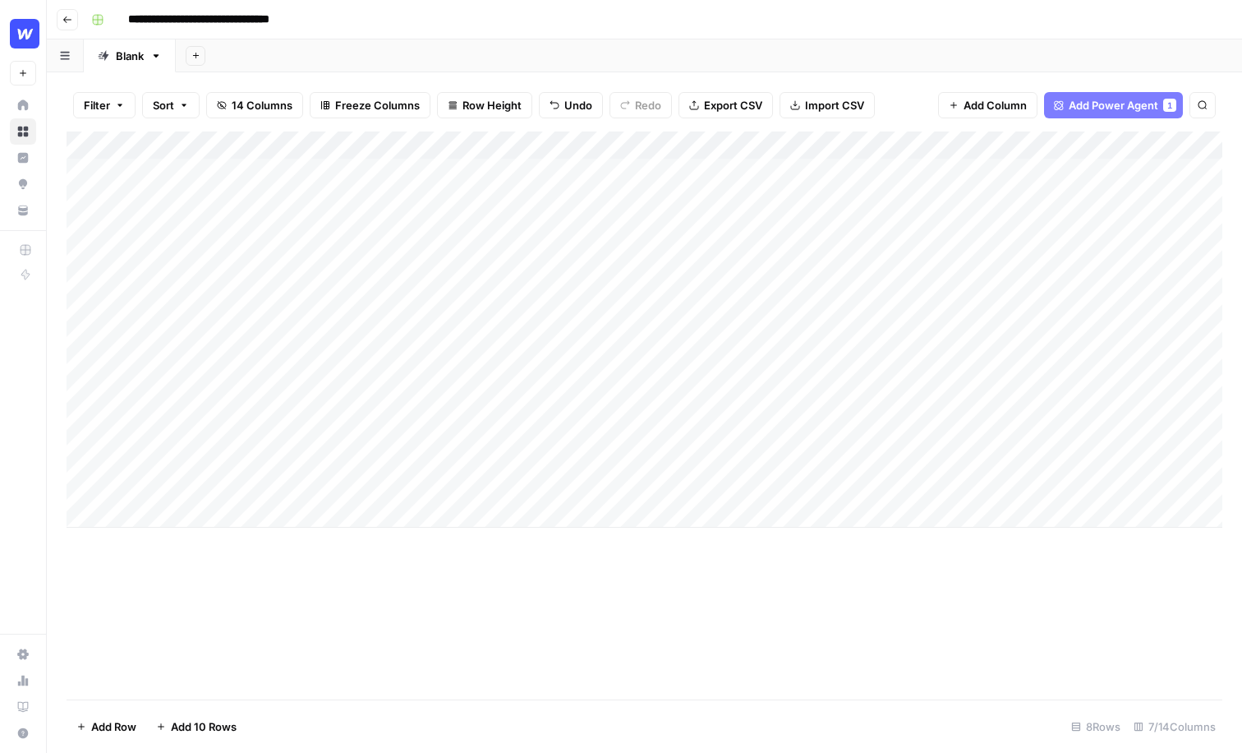
click at [163, 513] on div "Add Column" at bounding box center [645, 329] width 1156 height 396
click at [196, 517] on div "Add Column" at bounding box center [645, 329] width 1156 height 396
type textarea "**********"
click at [196, 597] on div "Add Column" at bounding box center [645, 415] width 1156 height 568
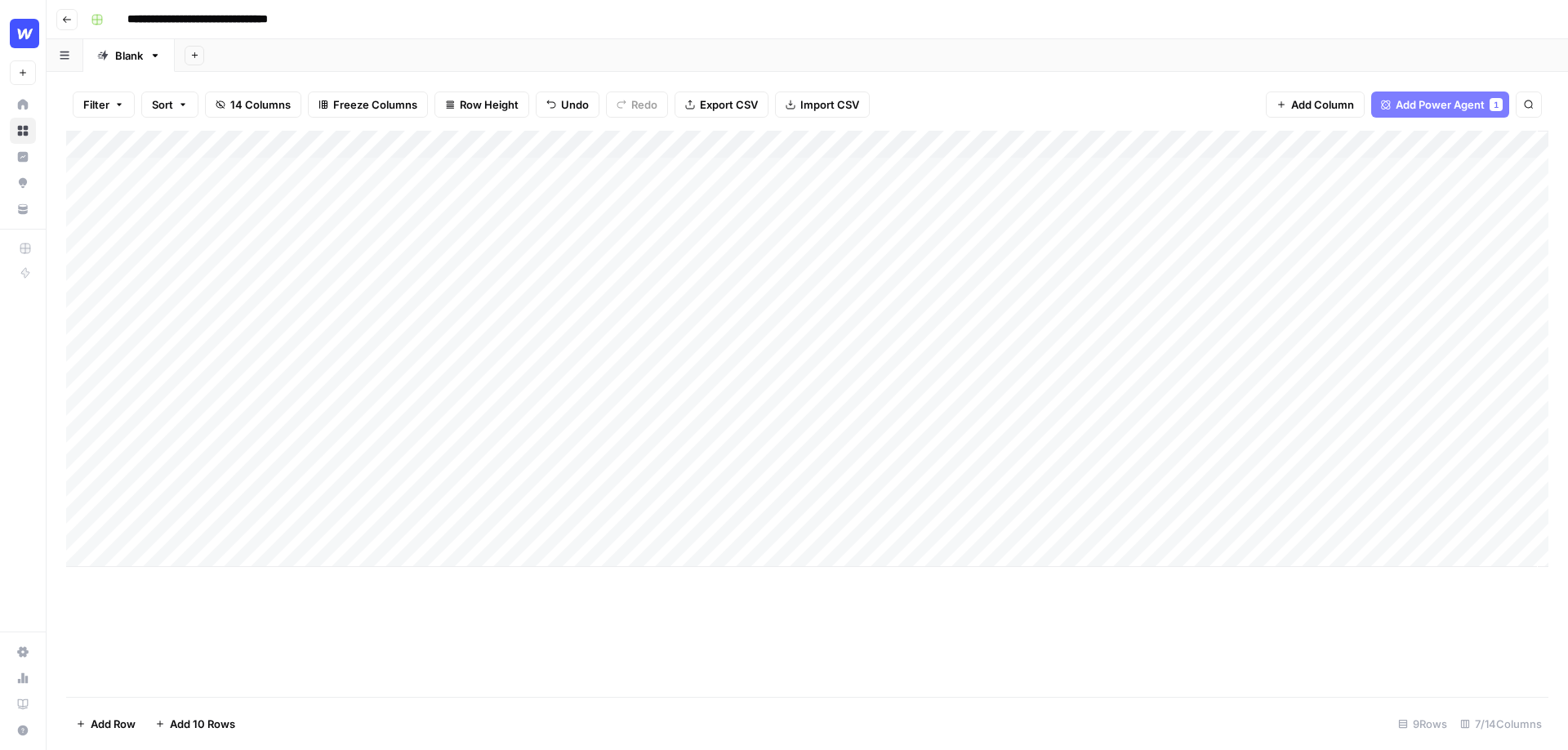
click at [488, 638] on div "Add Column" at bounding box center [807, 413] width 1482 height 566
click at [431, 510] on div "Add Column" at bounding box center [807, 348] width 1482 height 437
click at [550, 141] on div "Add Column" at bounding box center [807, 348] width 1482 height 437
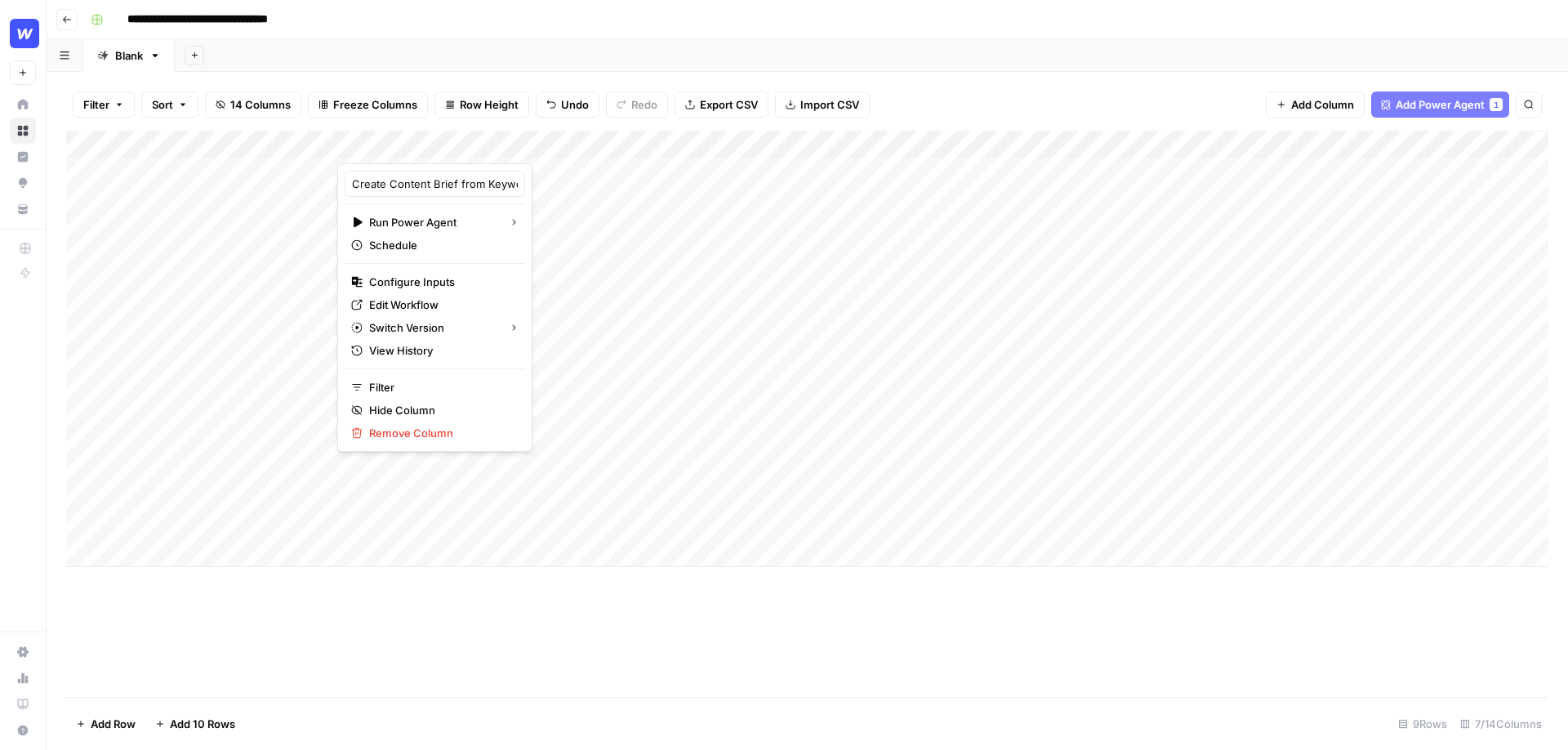
click at [595, 71] on div "Add Sheet" at bounding box center [872, 55] width 1394 height 33
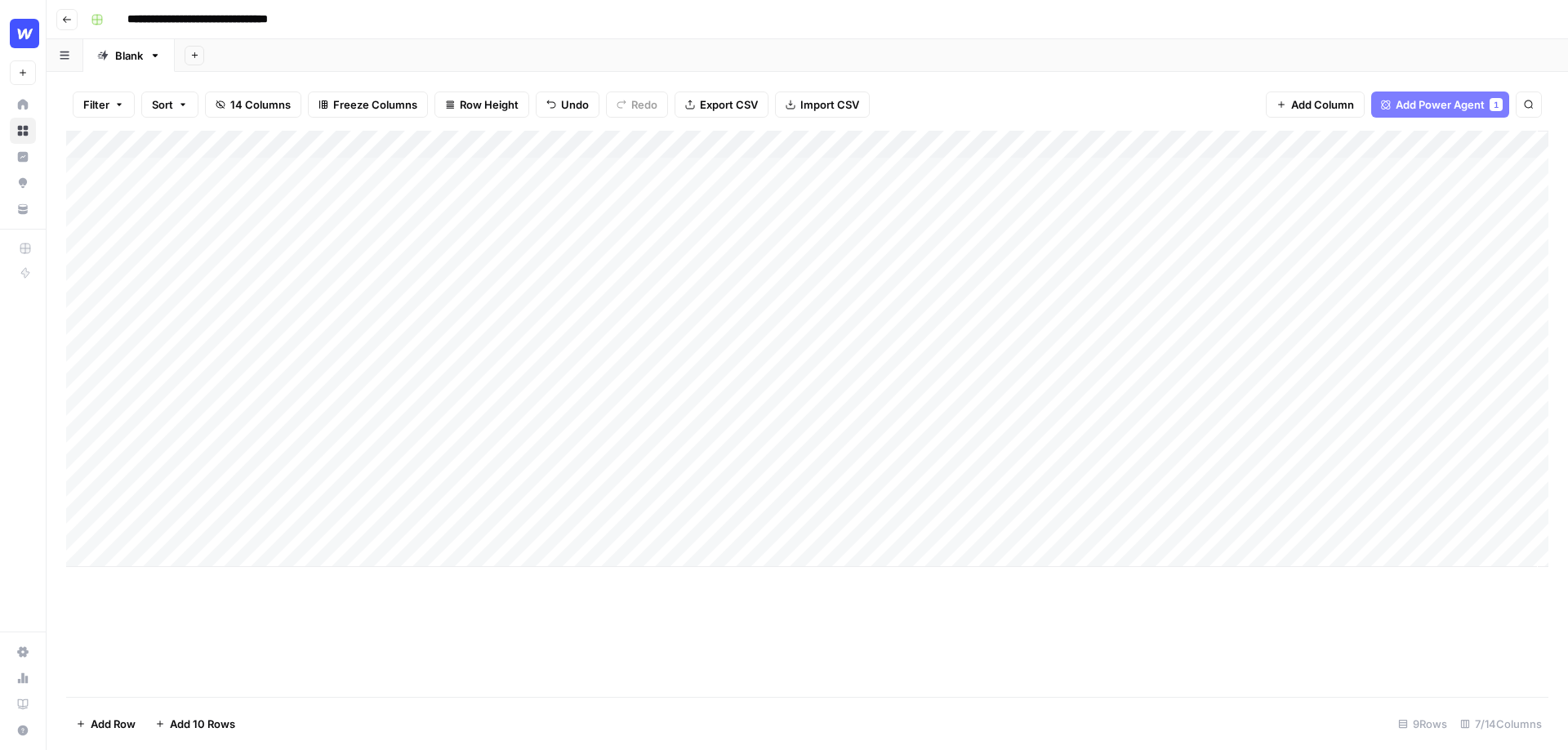
click at [550, 143] on div "Add Column" at bounding box center [807, 348] width 1482 height 437
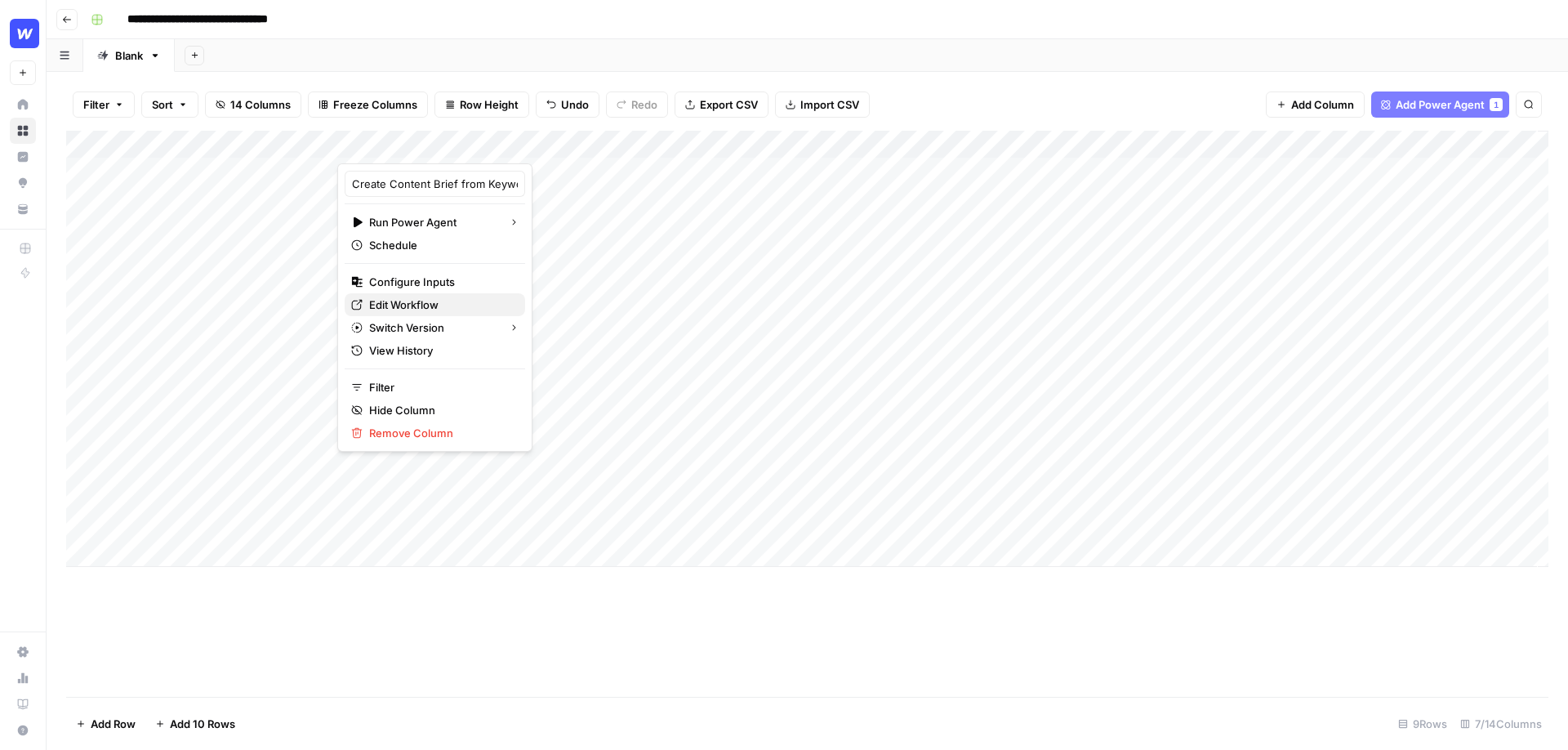
click at [424, 308] on span "Edit Workflow" at bounding box center [440, 304] width 143 height 16
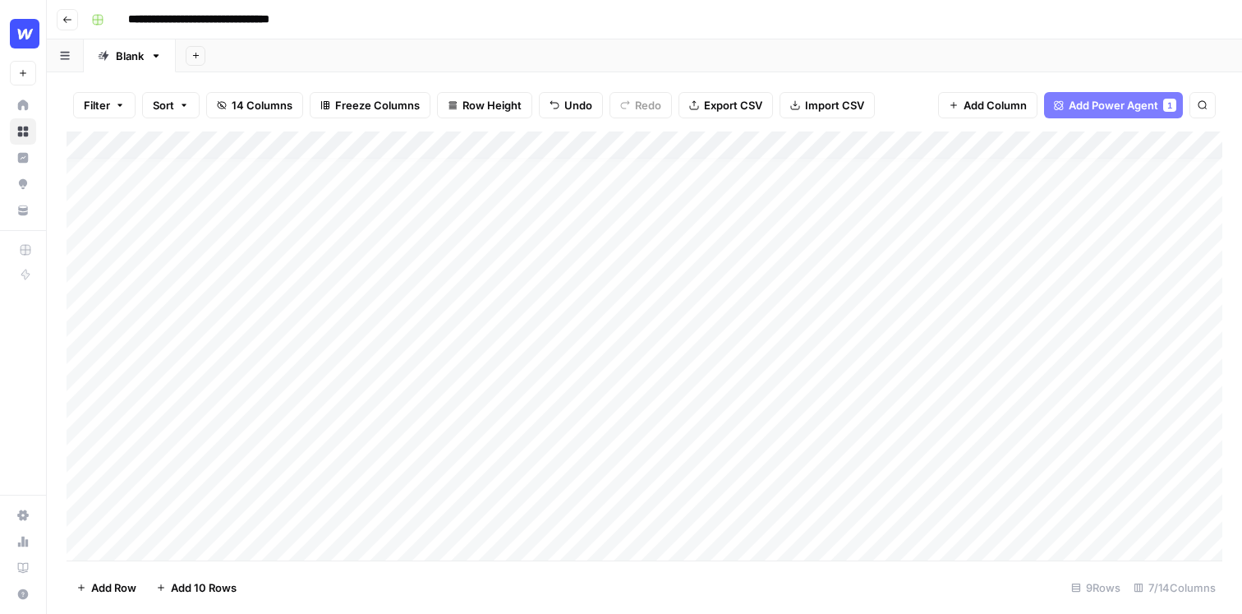
scroll to position [10, 0]
click at [88, 509] on div "Add Column" at bounding box center [645, 345] width 1156 height 429
click at [106, 579] on span "Delete 1 Row" at bounding box center [109, 587] width 66 height 16
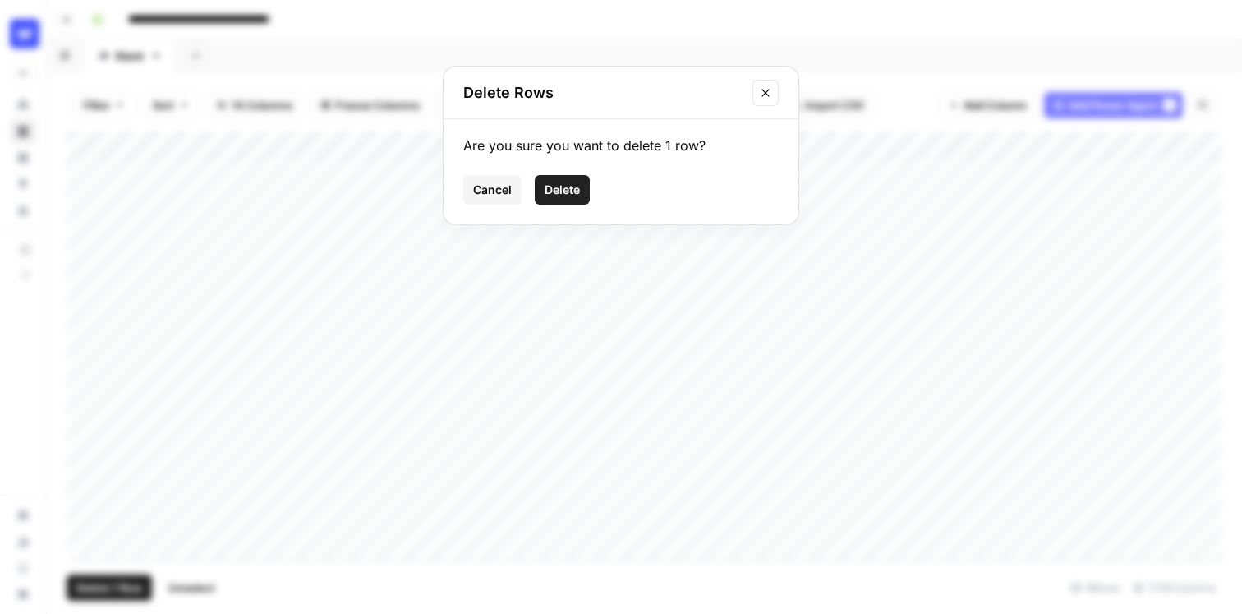
click at [563, 192] on span "Delete" at bounding box center [562, 190] width 35 height 16
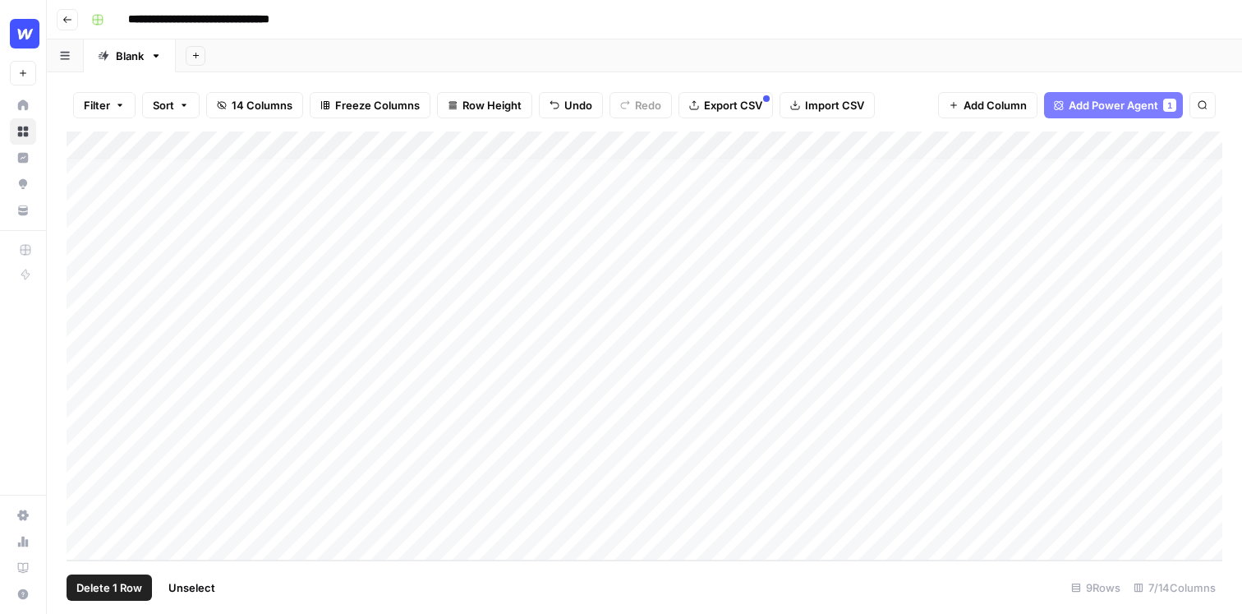
click at [117, 582] on span "Delete 1 Row" at bounding box center [109, 587] width 66 height 16
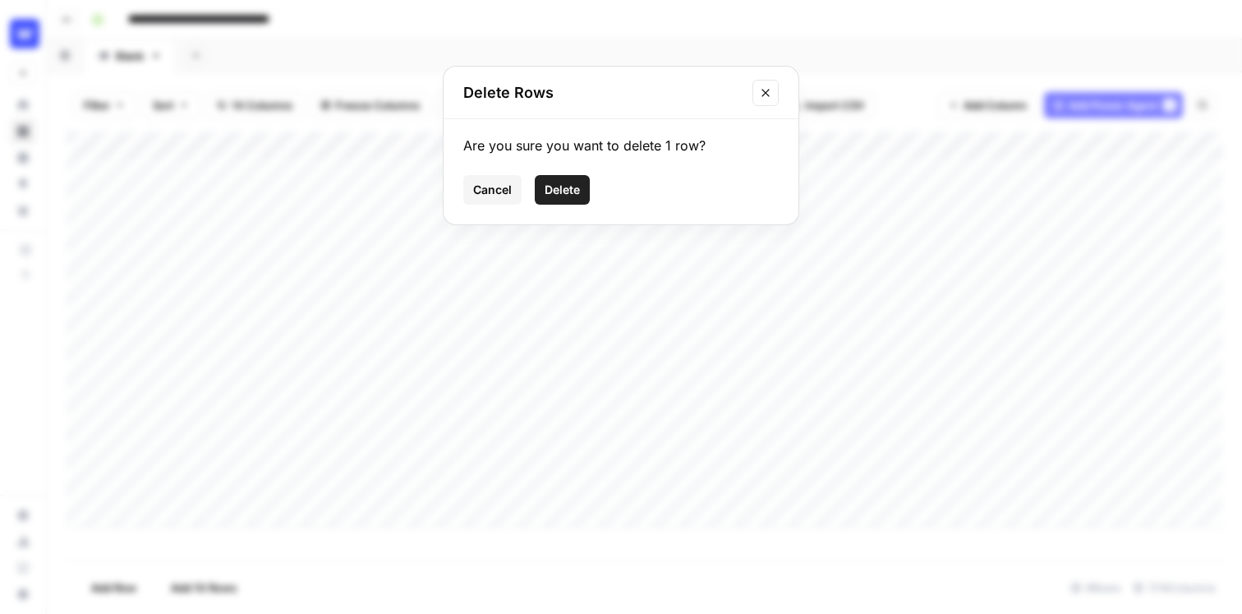
scroll to position [0, 0]
click at [578, 188] on span "Delete" at bounding box center [562, 190] width 35 height 16
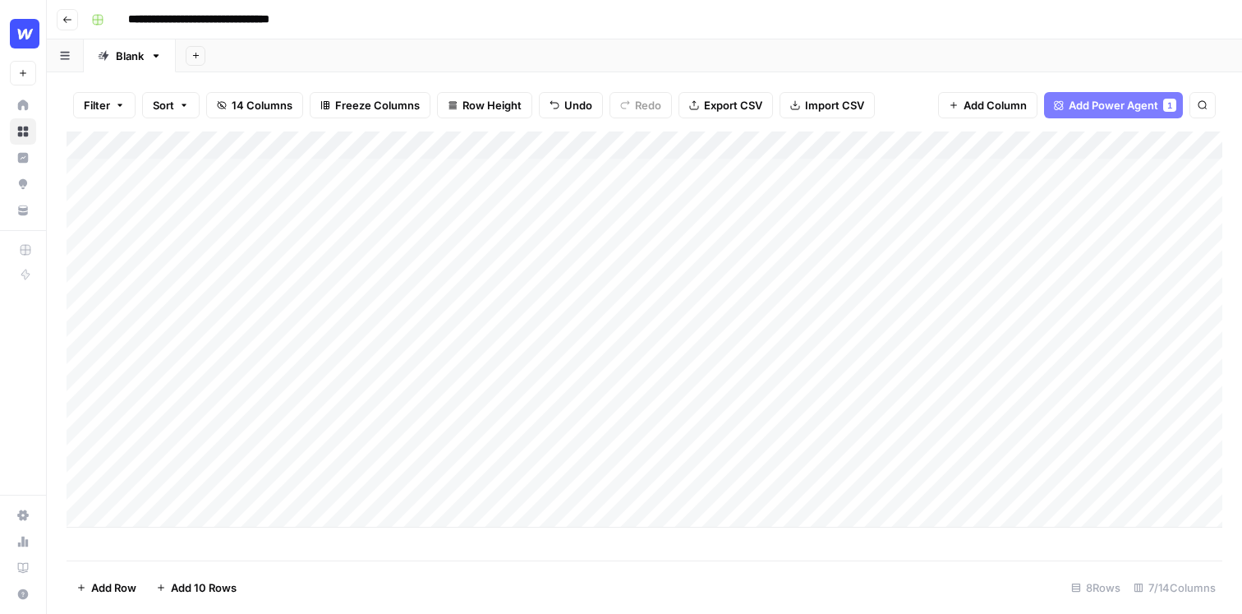
click at [161, 512] on div "Add Column" at bounding box center [645, 329] width 1156 height 396
type textarea "**********"
click at [702, 507] on div "Add Column" at bounding box center [645, 345] width 1156 height 429
click at [645, 542] on div "Add Column" at bounding box center [645, 345] width 1156 height 429
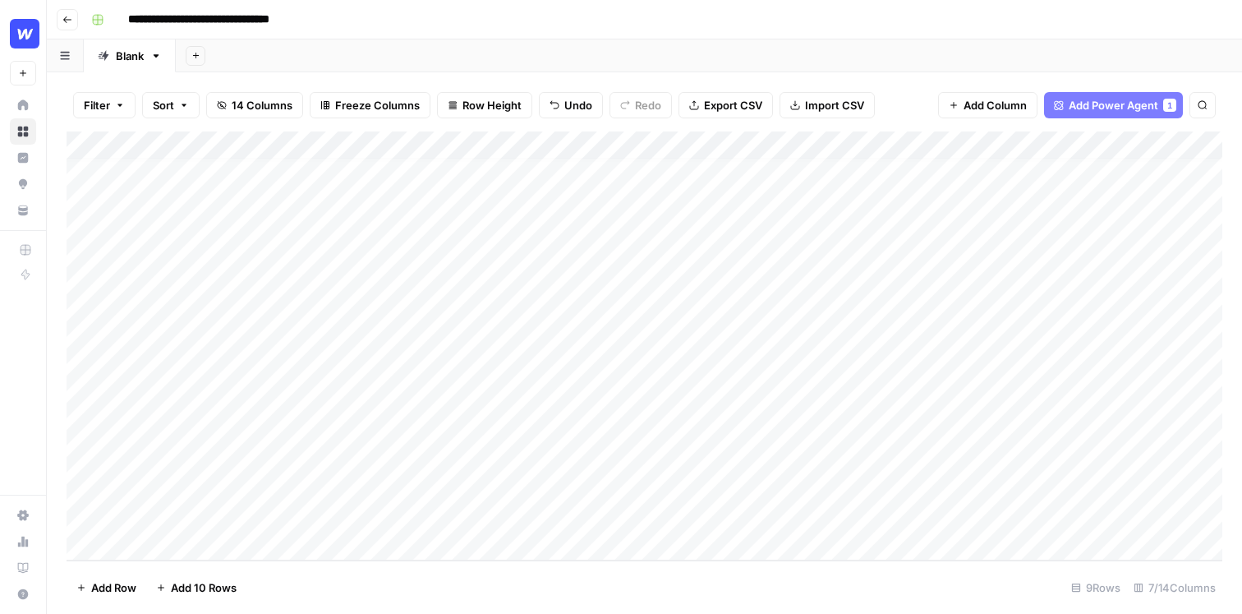
scroll to position [53, 0]
click at [85, 513] on div "Add Column" at bounding box center [645, 345] width 1156 height 429
click at [119, 590] on span "Delete 1 Row" at bounding box center [109, 587] width 66 height 16
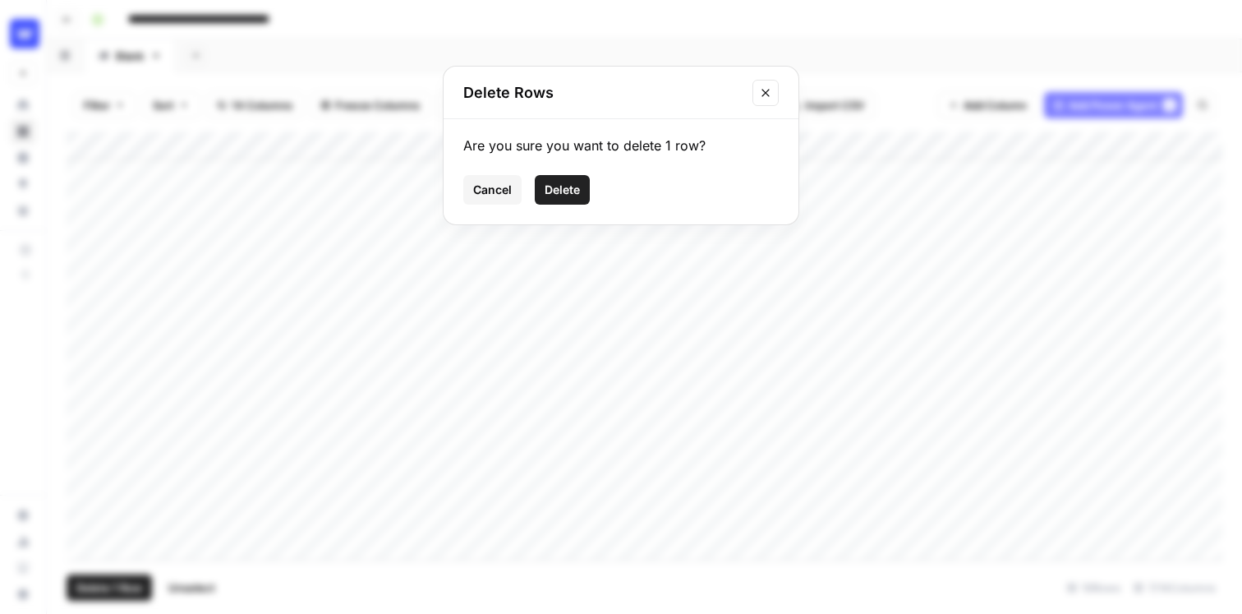
click at [573, 193] on span "Delete" at bounding box center [562, 190] width 35 height 16
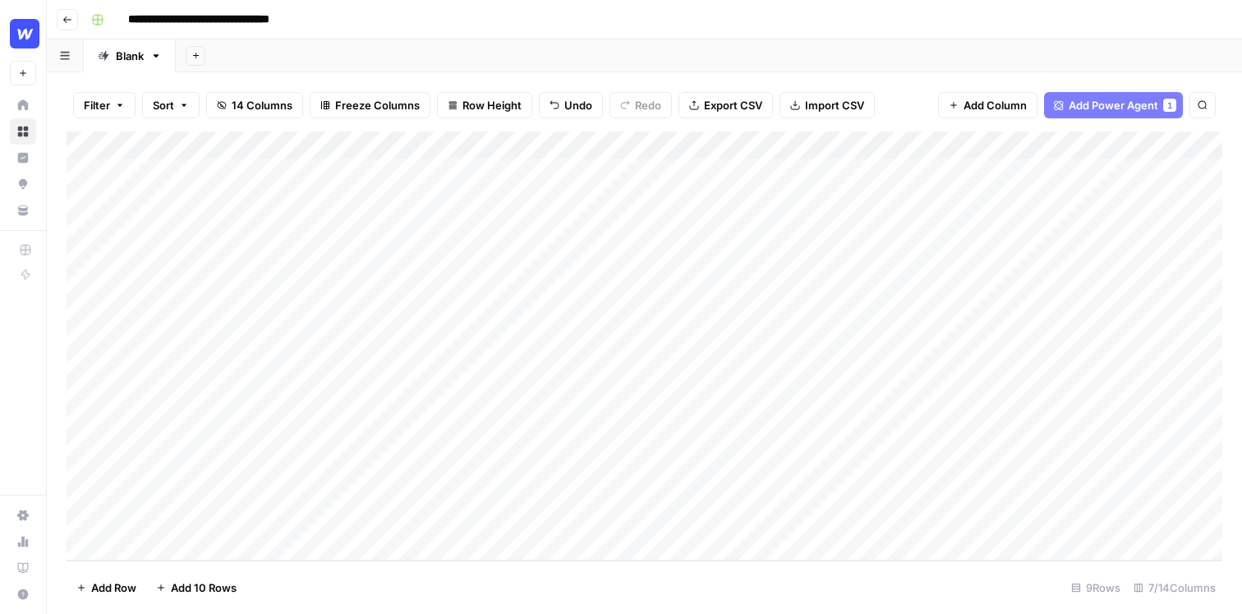
scroll to position [0, 0]
